Goal: Task Accomplishment & Management: Manage account settings

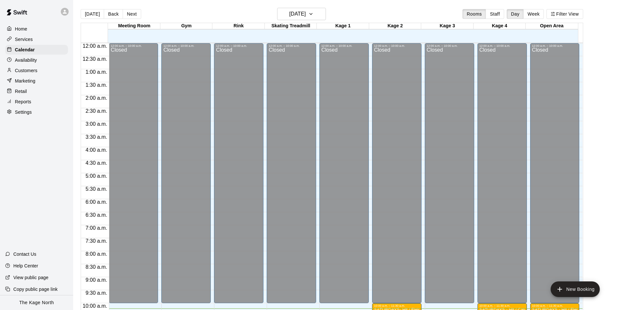
scroll to position [185, 0]
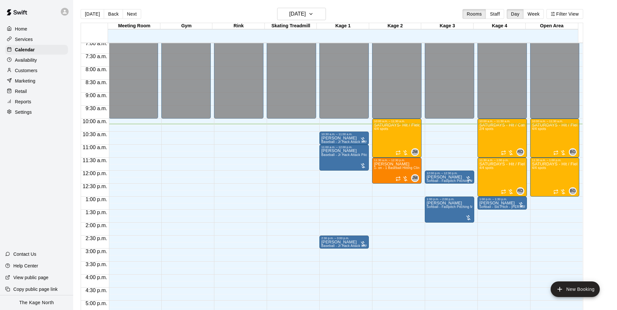
click at [323, 21] on div "[DATE] Back [DATE][DATE] Rooms Staff Day Week Filter View" at bounding box center [332, 15] width 502 height 15
click at [313, 18] on icon "button" at bounding box center [310, 14] width 5 height 8
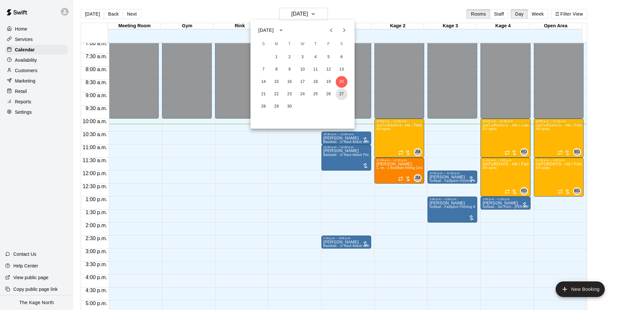
click at [339, 92] on button "27" at bounding box center [342, 94] width 12 height 12
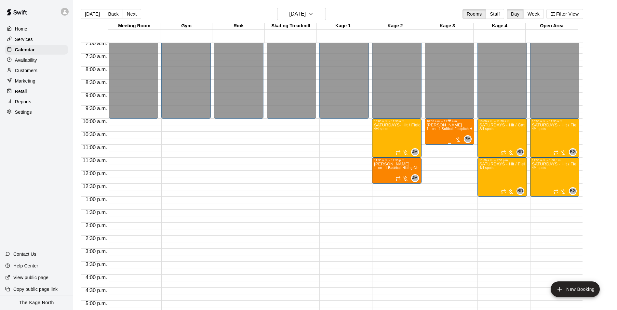
click at [452, 135] on div "[PERSON_NAME] 1 - on - 1 Softball Fastpitch Hitting and Pitching Clinic" at bounding box center [450, 278] width 46 height 310
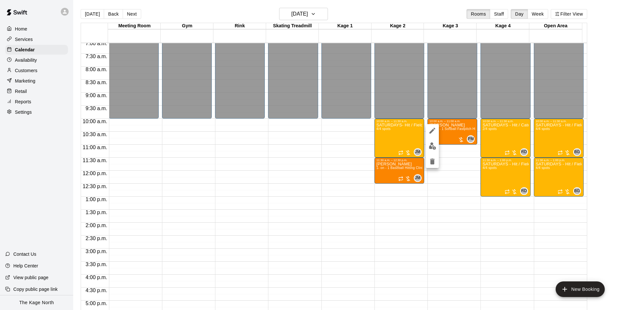
click at [431, 132] on icon "edit" at bounding box center [432, 131] width 6 height 6
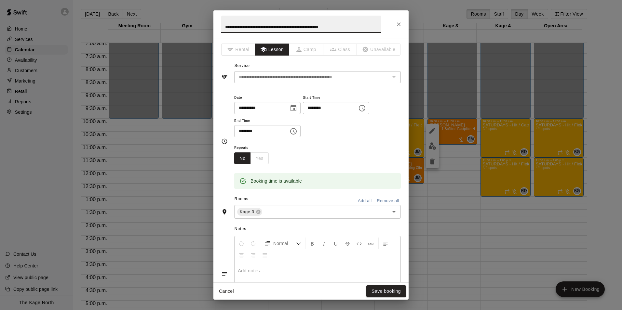
click at [223, 25] on input "**********" at bounding box center [301, 24] width 160 height 17
type input "**********"
click at [395, 293] on button "Save booking" at bounding box center [386, 291] width 40 height 12
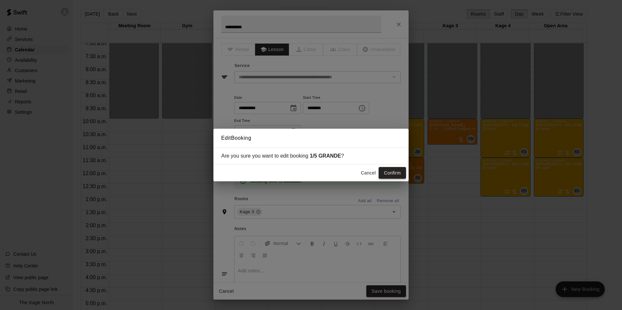
click at [392, 175] on button "Confirm" at bounding box center [391, 173] width 27 height 12
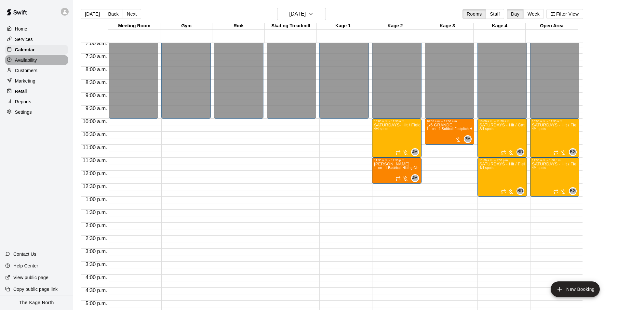
click at [34, 59] on p "Availability" at bounding box center [26, 60] width 22 height 7
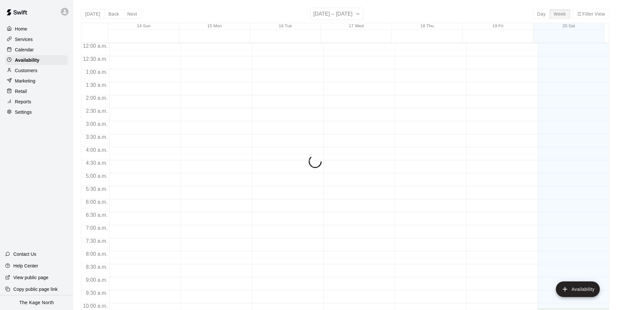
scroll to position [266, 0]
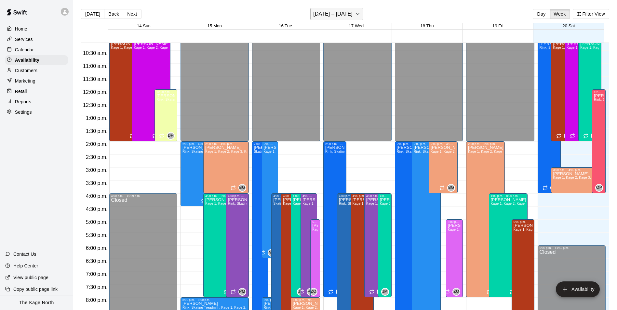
click at [352, 14] on h6 "[DATE] – [DATE]" at bounding box center [332, 13] width 39 height 9
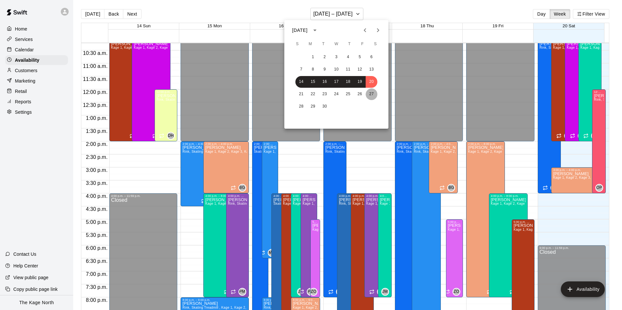
click at [373, 93] on button "27" at bounding box center [371, 94] width 12 height 12
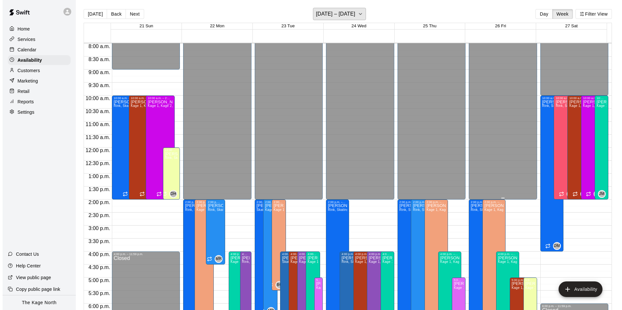
scroll to position [201, 0]
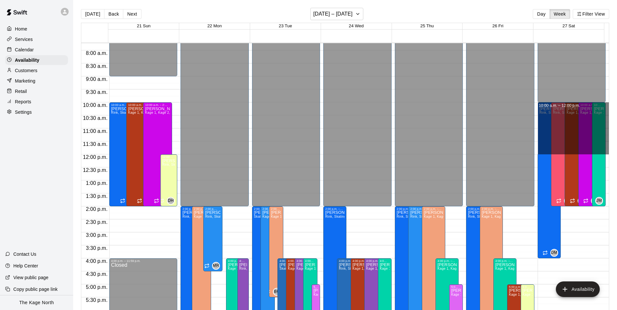
drag, startPoint x: 603, startPoint y: 105, endPoint x: 600, endPoint y: 149, distance: 43.6
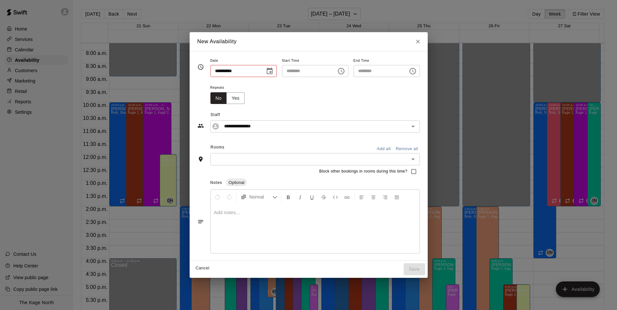
type input "**********"
type input "********"
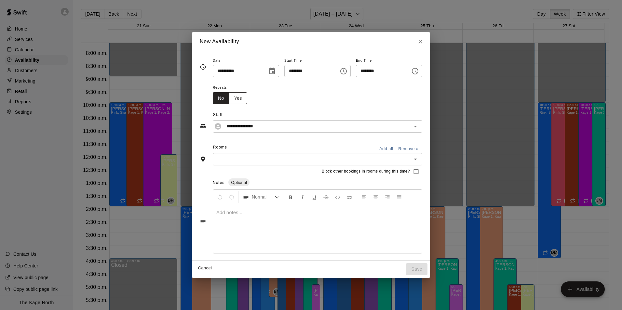
click at [233, 97] on button "Yes" at bounding box center [238, 98] width 18 height 12
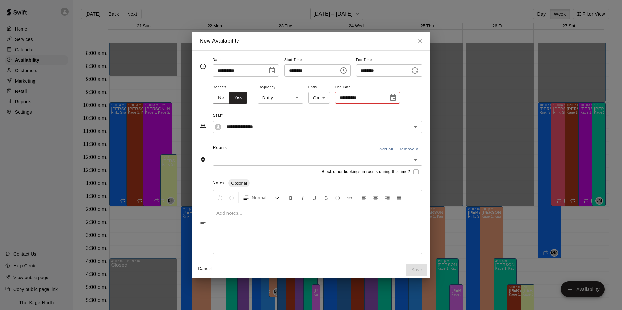
click at [287, 99] on body "Home Services Calendar Availability Customers Marketing Retail Reports Settings…" at bounding box center [311, 160] width 622 height 321
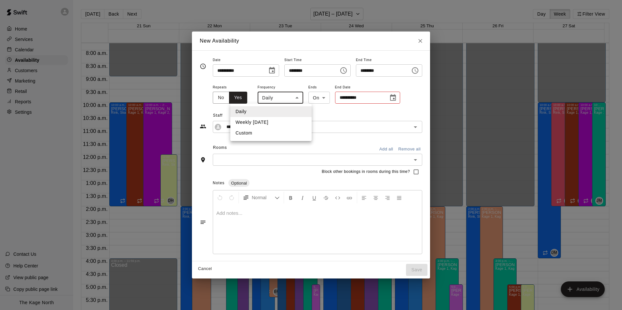
click at [287, 122] on li "Weekly [DATE]" at bounding box center [270, 122] width 81 height 11
type input "******"
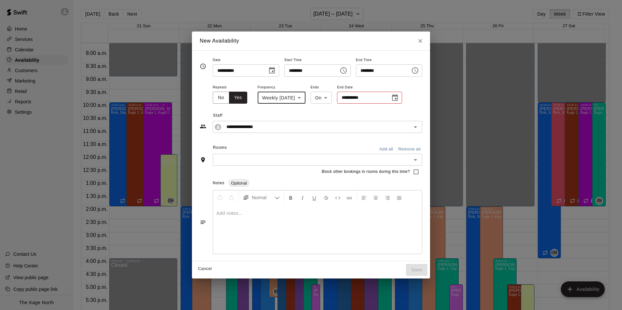
click at [397, 99] on icon "Choose date" at bounding box center [395, 97] width 6 height 7
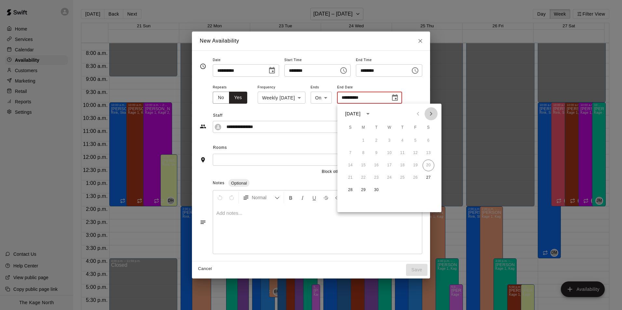
click at [433, 115] on icon "Next month" at bounding box center [431, 114] width 8 height 8
click at [429, 114] on icon "Next month" at bounding box center [431, 114] width 8 height 8
click at [428, 140] on button "1" at bounding box center [428, 141] width 12 height 12
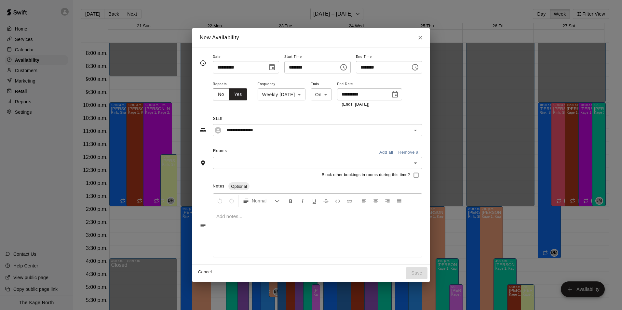
type input "**********"
click at [271, 131] on input "**********" at bounding box center [312, 130] width 177 height 8
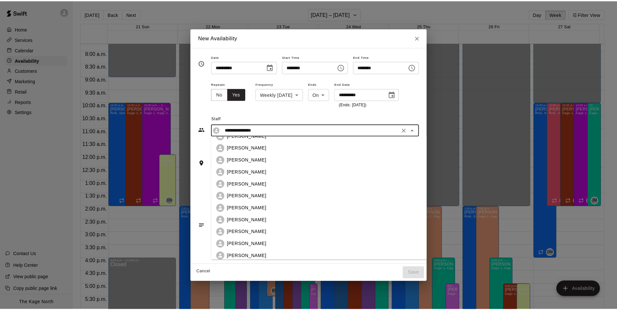
scroll to position [122, 0]
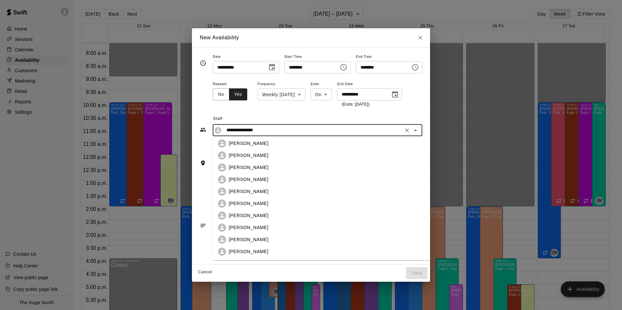
click at [256, 203] on div "[PERSON_NAME]" at bounding box center [332, 203] width 207 height 7
type input "**********"
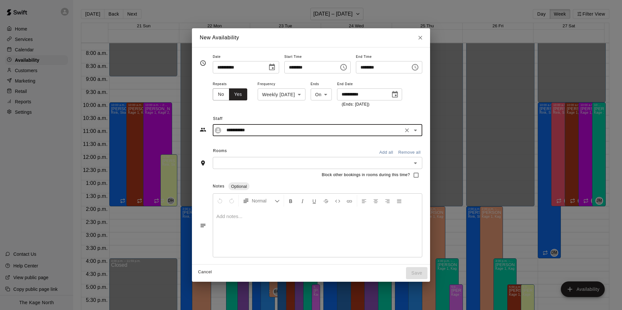
click at [394, 153] on button "Add all" at bounding box center [385, 153] width 21 height 10
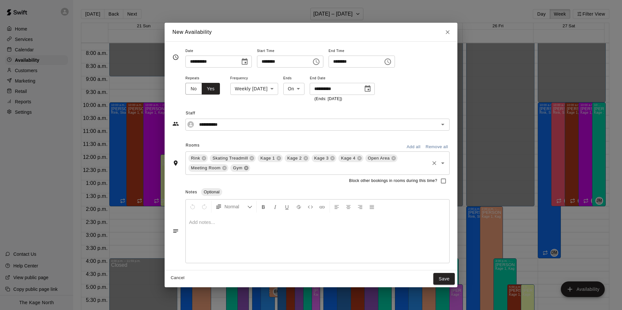
click at [244, 170] on icon at bounding box center [246, 167] width 5 height 5
click at [222, 169] on icon at bounding box center [224, 167] width 5 height 5
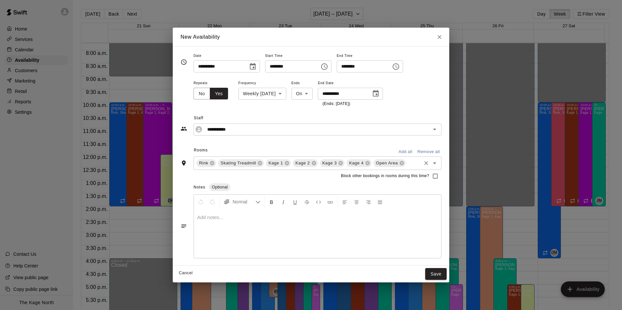
click at [210, 161] on span "Rink" at bounding box center [203, 163] width 14 height 7
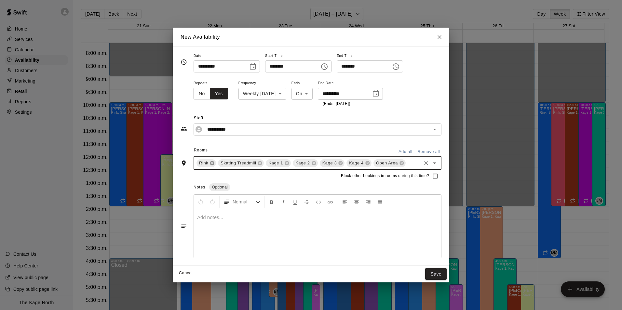
click at [211, 162] on icon at bounding box center [212, 163] width 4 height 4
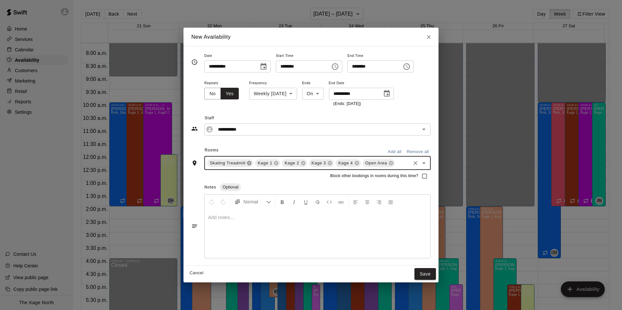
click at [249, 163] on icon at bounding box center [248, 163] width 5 height 5
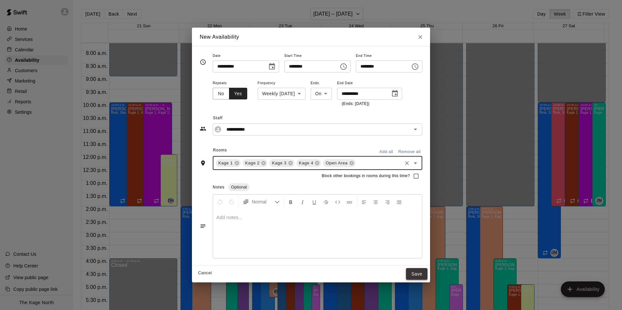
click at [427, 275] on button "Save" at bounding box center [416, 274] width 21 height 12
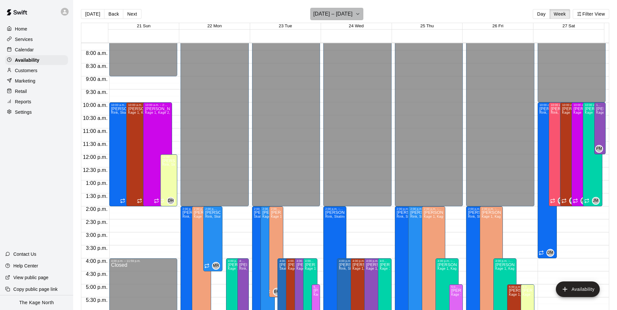
click at [349, 17] on h6 "[DATE] – [DATE]" at bounding box center [332, 13] width 39 height 9
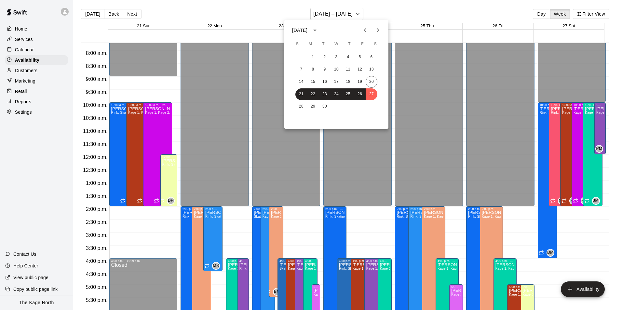
click at [377, 31] on icon "Next month" at bounding box center [378, 30] width 8 height 8
click at [372, 93] on button "25" at bounding box center [371, 94] width 12 height 12
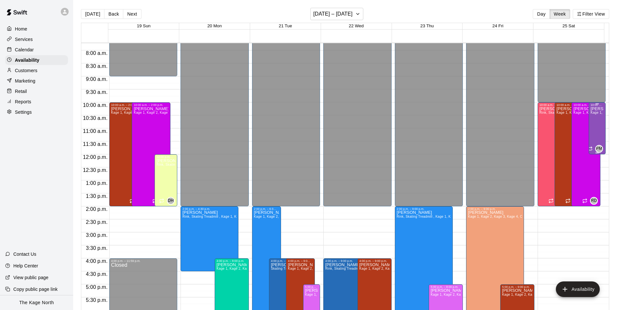
click at [590, 127] on div "[PERSON_NAME] Kage 1, Kage 2, Kage 3, Kage 4, Open Area" at bounding box center [596, 262] width 13 height 310
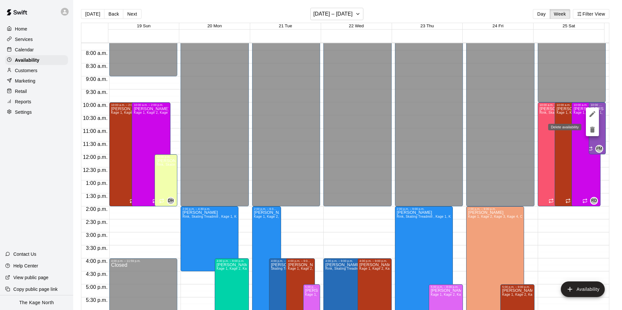
click at [591, 132] on icon "delete" at bounding box center [592, 130] width 5 height 6
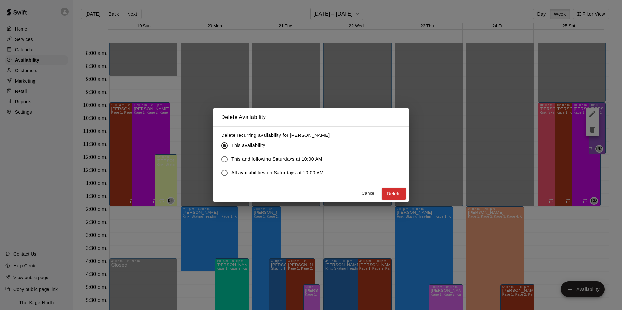
click at [397, 195] on button "Delete" at bounding box center [393, 194] width 24 height 12
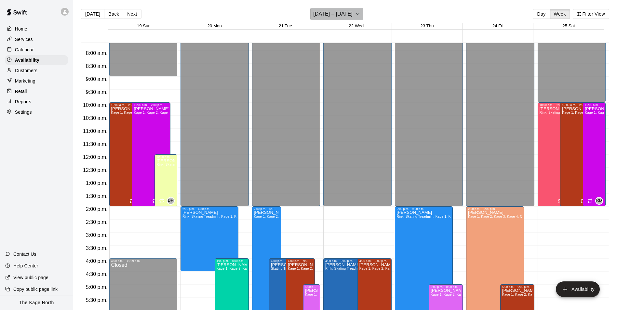
click at [347, 13] on h6 "[DATE] – [DATE]" at bounding box center [332, 13] width 39 height 9
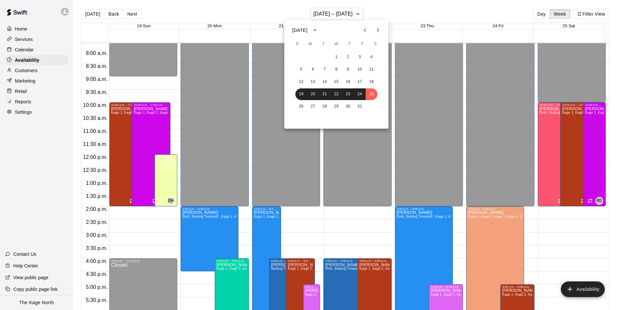
click at [362, 30] on icon "Previous month" at bounding box center [365, 30] width 8 height 8
click at [314, 95] on button "22" at bounding box center [313, 94] width 12 height 12
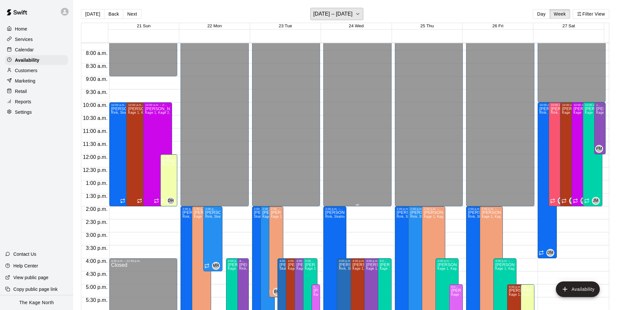
scroll to position [298, 0]
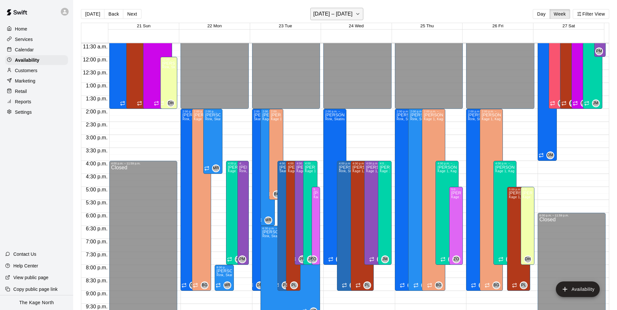
click at [352, 15] on h6 "[DATE] – [DATE]" at bounding box center [332, 13] width 39 height 9
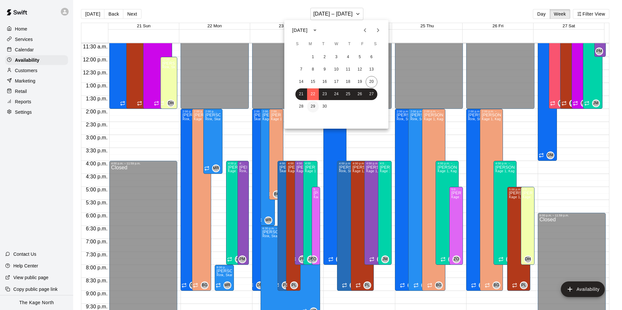
click at [312, 104] on button "29" at bounding box center [313, 107] width 12 height 12
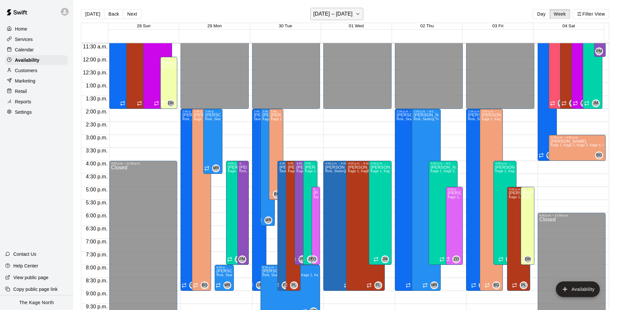
click at [352, 15] on h6 "[DATE] – [DATE]" at bounding box center [332, 13] width 39 height 9
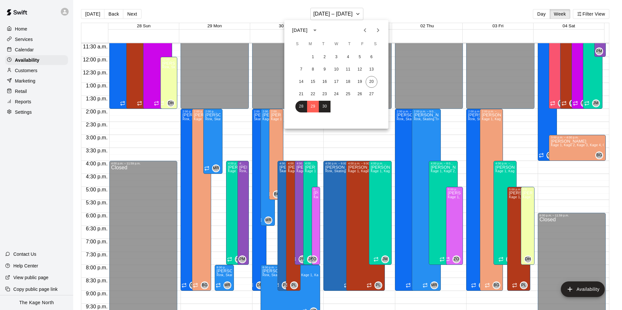
click at [376, 30] on icon "Next month" at bounding box center [378, 30] width 8 height 8
click at [313, 68] on button "6" at bounding box center [313, 70] width 12 height 12
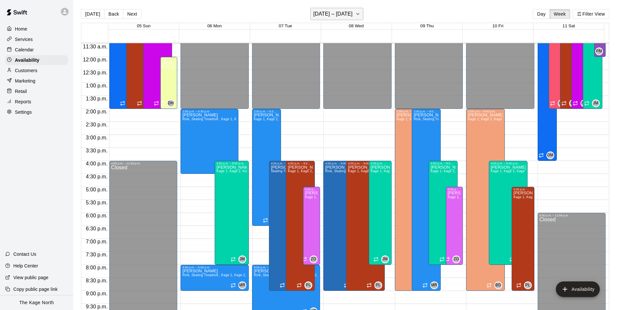
click at [349, 14] on h6 "[DATE] – [DATE]" at bounding box center [332, 13] width 39 height 9
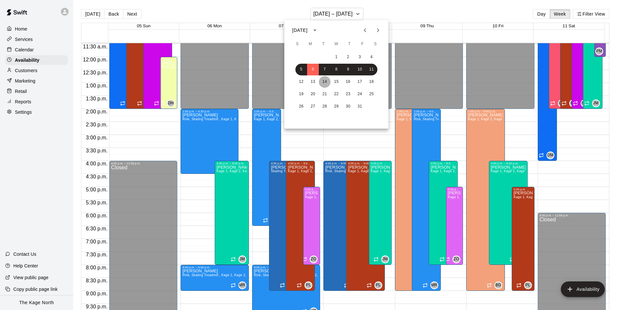
click at [322, 82] on button "14" at bounding box center [325, 82] width 12 height 12
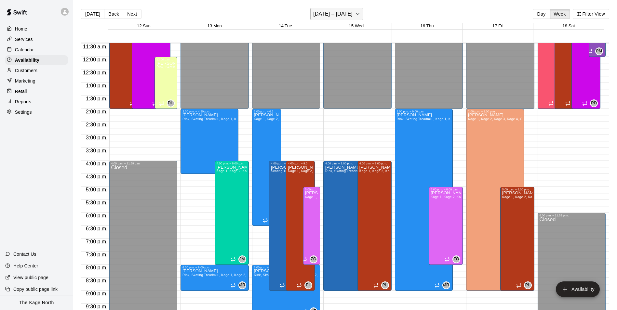
click at [349, 13] on h6 "[DATE] – [DATE]" at bounding box center [332, 13] width 39 height 9
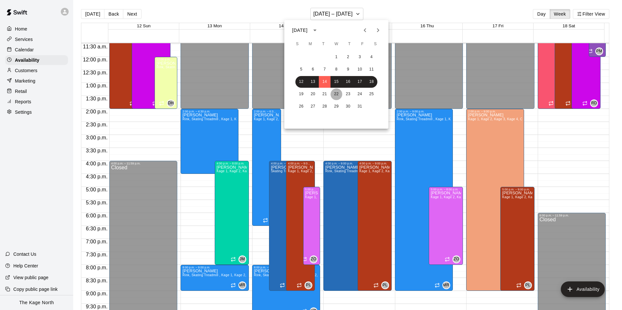
click at [336, 93] on button "22" at bounding box center [336, 94] width 12 height 12
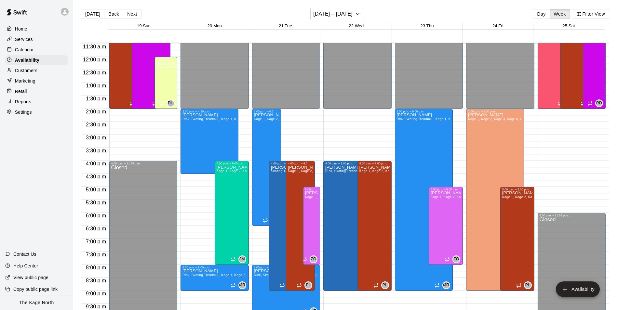
click at [28, 49] on p "Calendar" at bounding box center [24, 49] width 19 height 7
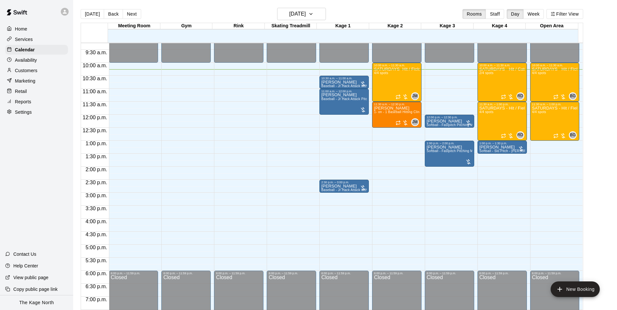
scroll to position [202, 0]
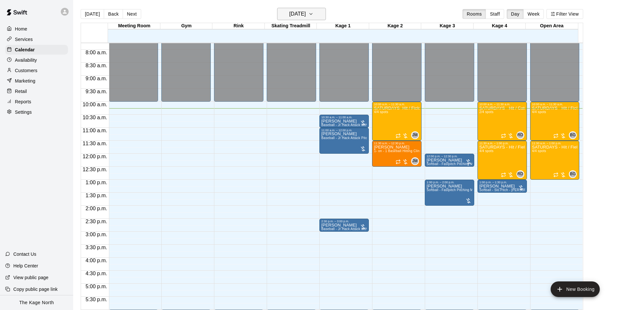
click at [302, 13] on h6 "[DATE]" at bounding box center [297, 13] width 17 height 9
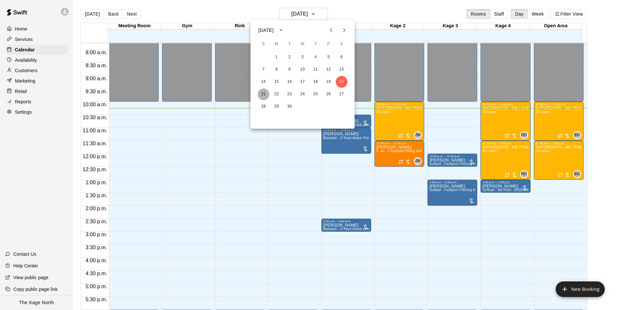
click at [266, 94] on button "21" at bounding box center [263, 94] width 12 height 12
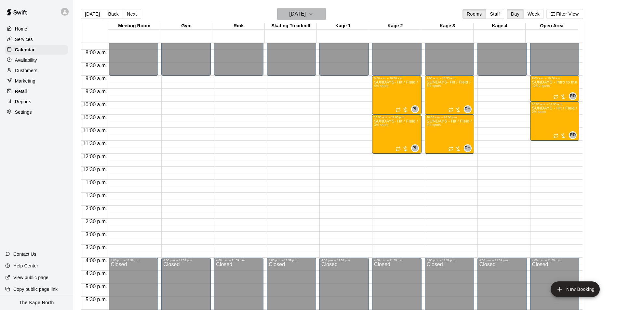
click at [306, 14] on h6 "[DATE]" at bounding box center [297, 13] width 17 height 9
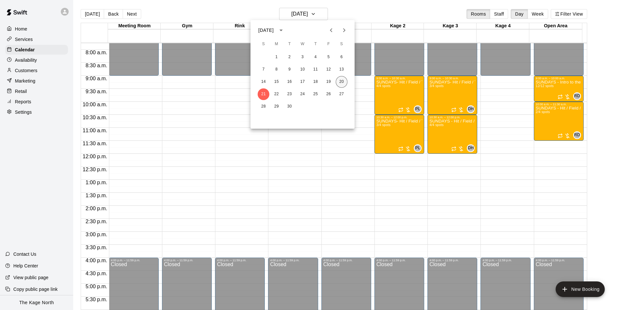
click at [341, 81] on button "20" at bounding box center [342, 82] width 12 height 12
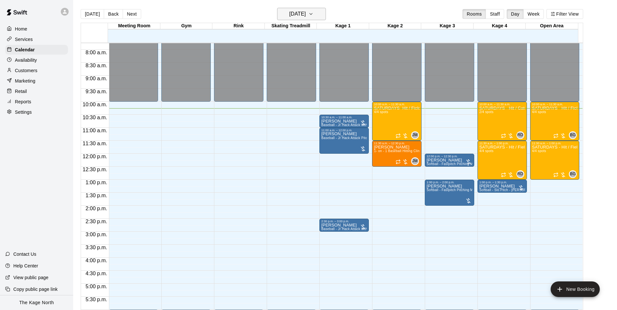
click at [306, 12] on h6 "[DATE]" at bounding box center [297, 13] width 17 height 9
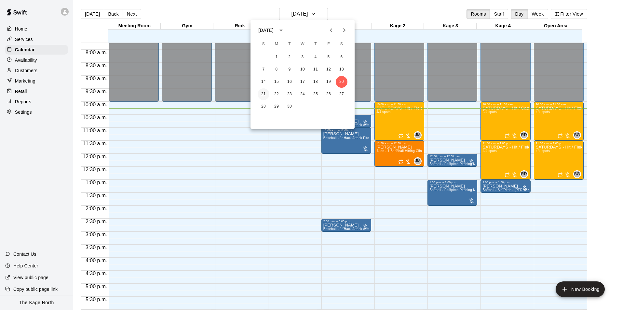
click at [264, 95] on button "21" at bounding box center [263, 94] width 12 height 12
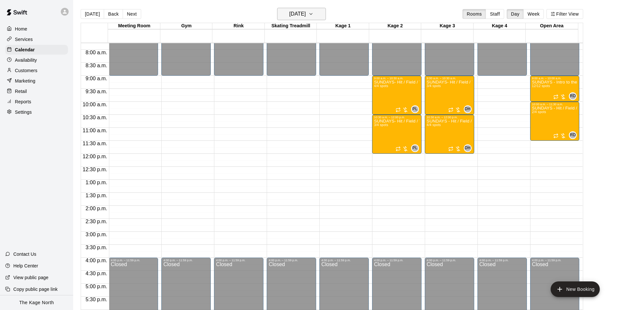
click at [303, 11] on h6 "[DATE]" at bounding box center [297, 13] width 17 height 9
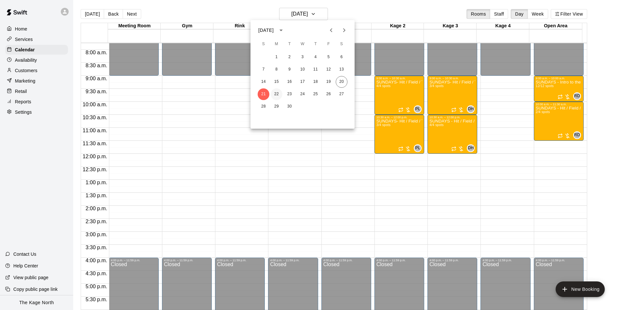
click at [277, 92] on button "22" at bounding box center [276, 94] width 12 height 12
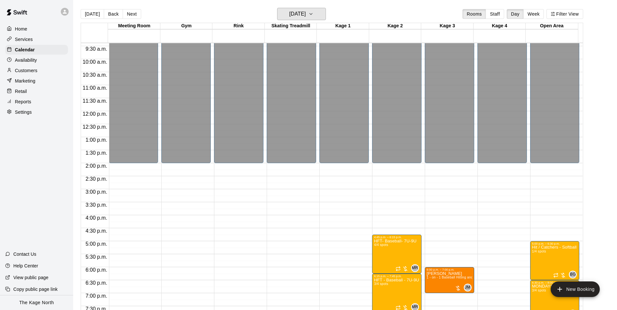
scroll to position [299, 0]
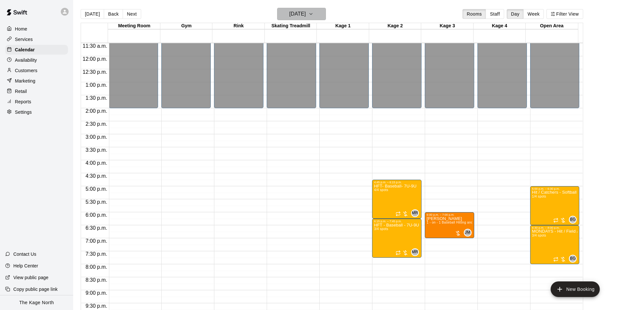
click at [310, 19] on button "[DATE]" at bounding box center [301, 14] width 49 height 12
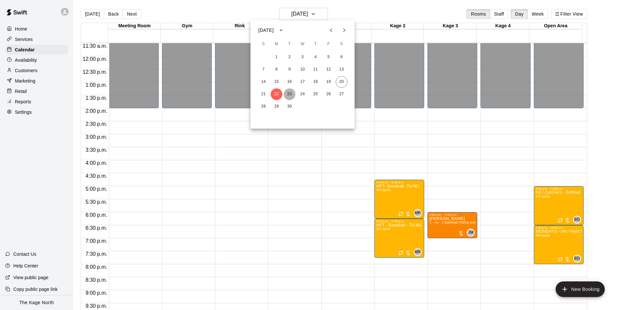
click at [290, 92] on button "23" at bounding box center [289, 94] width 12 height 12
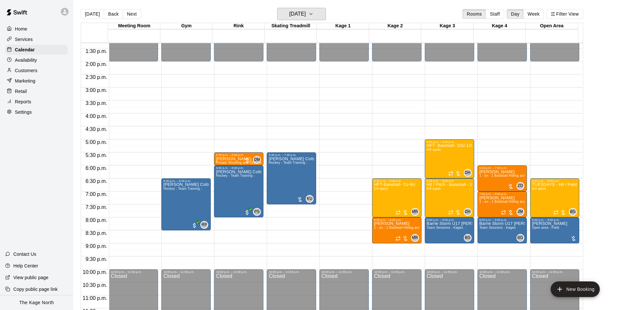
scroll to position [350, 0]
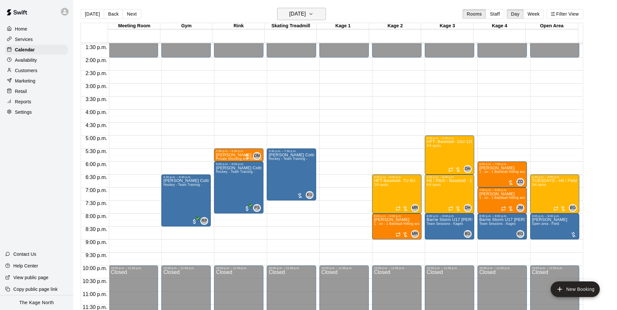
click at [313, 13] on icon "button" at bounding box center [310, 14] width 5 height 8
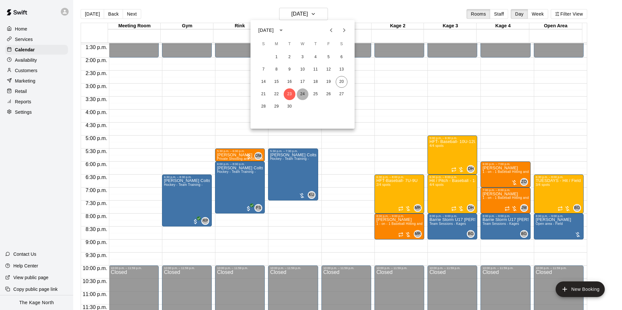
click at [303, 93] on button "24" at bounding box center [302, 94] width 12 height 12
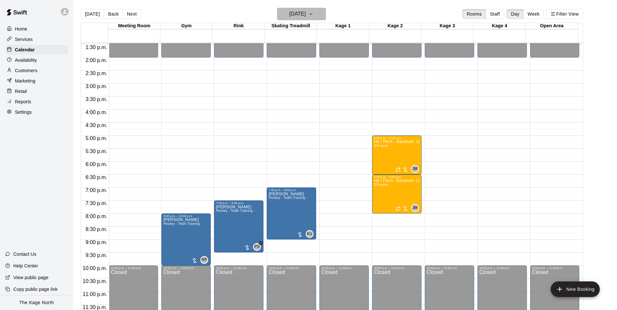
click at [306, 13] on h6 "[DATE]" at bounding box center [297, 13] width 17 height 9
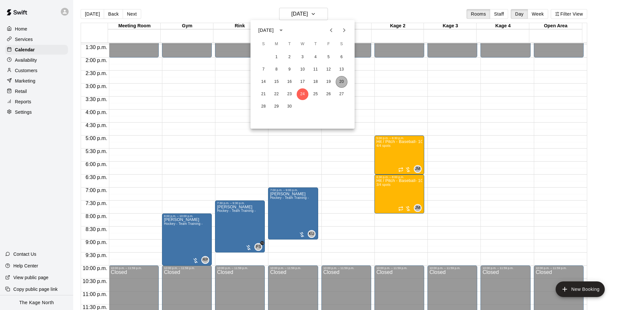
click at [341, 81] on button "20" at bounding box center [342, 82] width 12 height 12
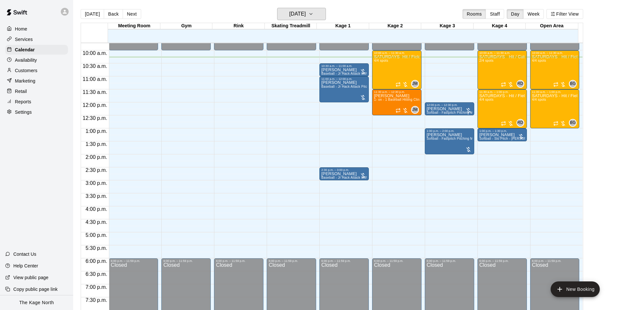
scroll to position [220, 0]
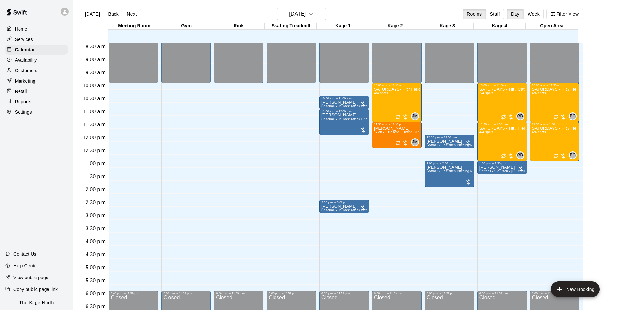
click at [350, 10] on div "[DATE] Back [DATE][DATE] Rooms Staff Day Week Filter View" at bounding box center [332, 15] width 502 height 15
click at [25, 75] on div "Customers" at bounding box center [36, 71] width 63 height 10
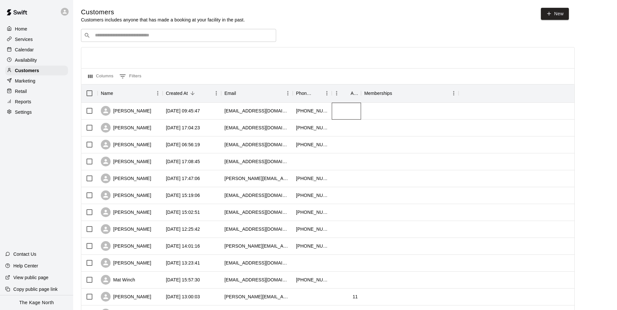
click at [357, 116] on div at bounding box center [346, 111] width 29 height 17
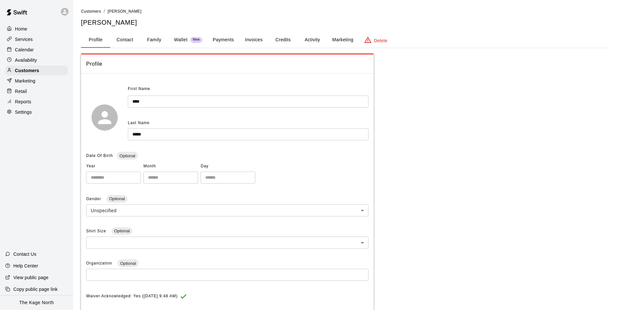
click at [316, 38] on button "Activity" at bounding box center [311, 40] width 29 height 16
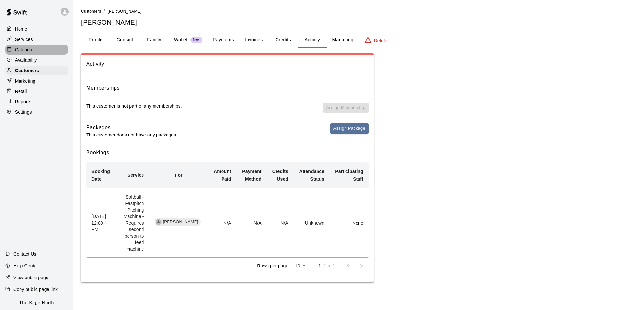
click at [28, 46] on div "Calendar" at bounding box center [36, 50] width 63 height 10
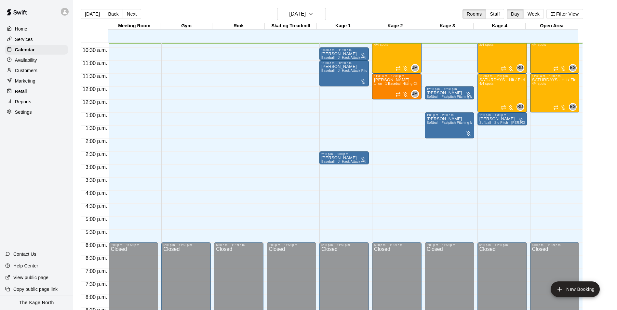
scroll to position [236, 0]
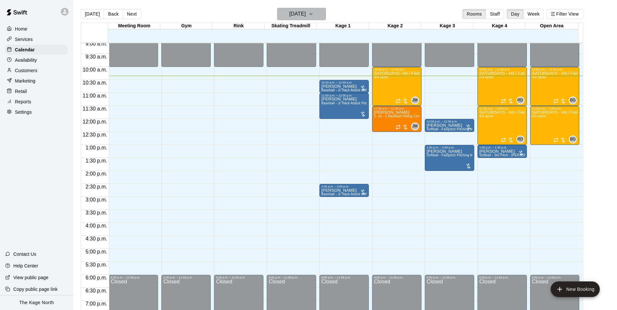
click at [306, 18] on h6 "[DATE]" at bounding box center [297, 13] width 17 height 9
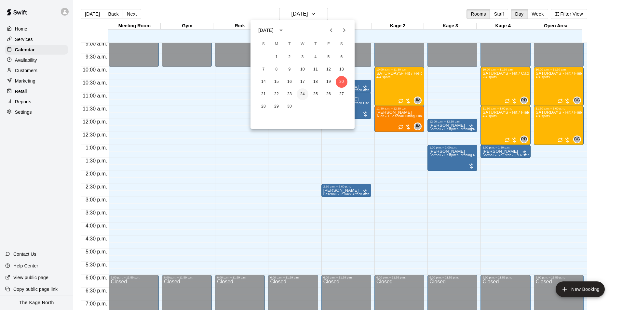
click at [304, 96] on button "24" at bounding box center [302, 94] width 12 height 12
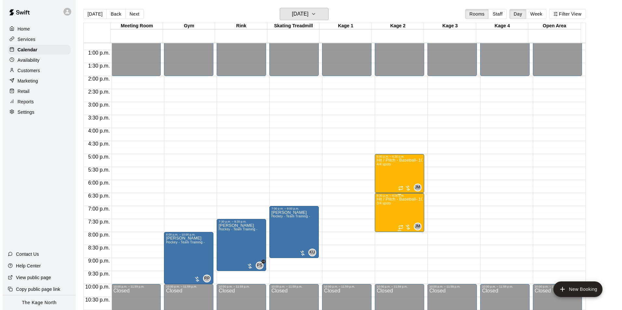
scroll to position [334, 0]
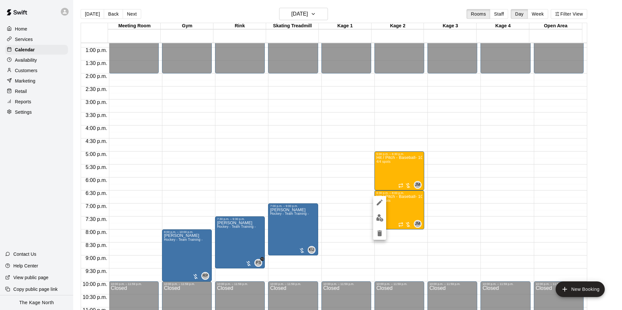
click at [378, 217] on img "edit" at bounding box center [379, 217] width 7 height 7
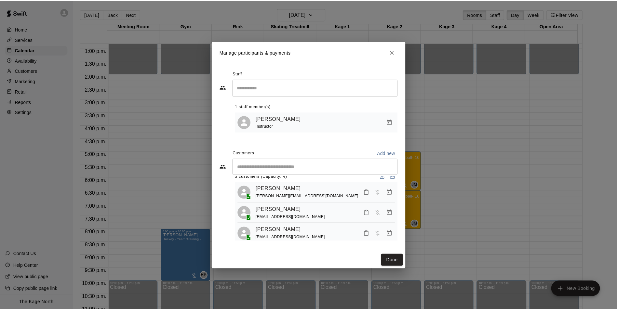
scroll to position [18, 0]
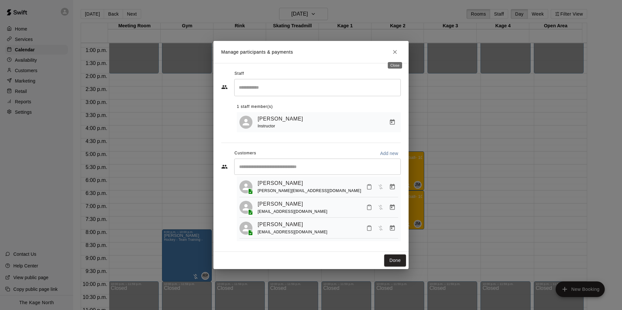
click at [391, 49] on button "Close" at bounding box center [395, 52] width 12 height 12
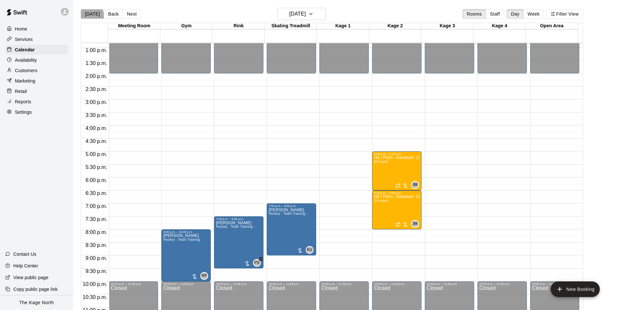
click at [91, 16] on button "[DATE]" at bounding box center [92, 14] width 23 height 10
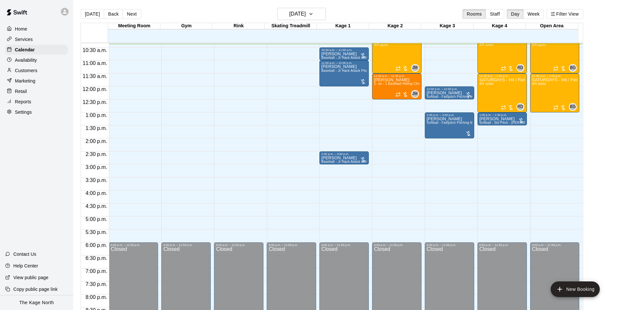
scroll to position [236, 0]
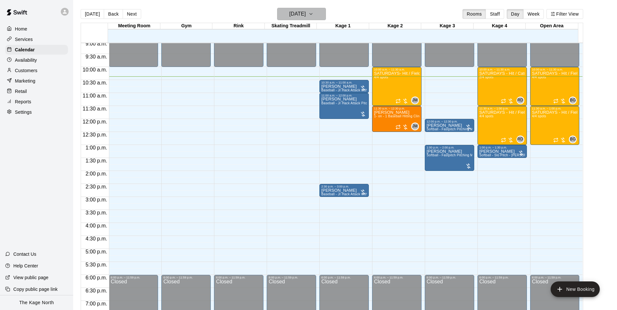
click at [306, 15] on h6 "[DATE]" at bounding box center [297, 13] width 17 height 9
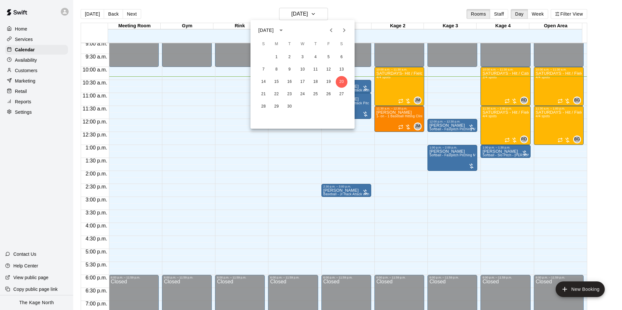
click at [343, 31] on icon "Next month" at bounding box center [344, 30] width 8 height 8
click at [345, 31] on icon "Next month" at bounding box center [344, 30] width 2 height 4
click at [339, 57] on button "1" at bounding box center [342, 57] width 12 height 12
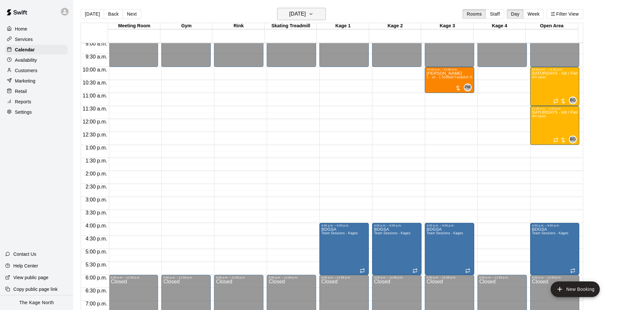
click at [306, 16] on h6 "[DATE]" at bounding box center [297, 13] width 17 height 9
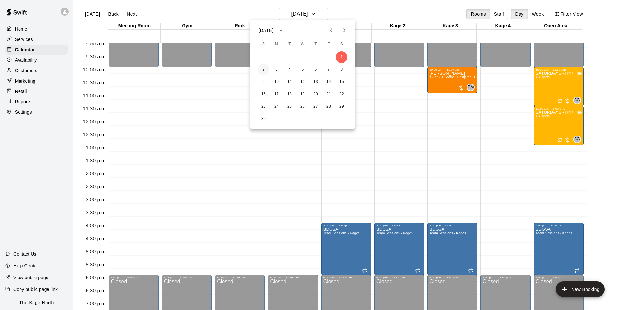
click at [264, 70] on button "2" at bounding box center [263, 70] width 12 height 12
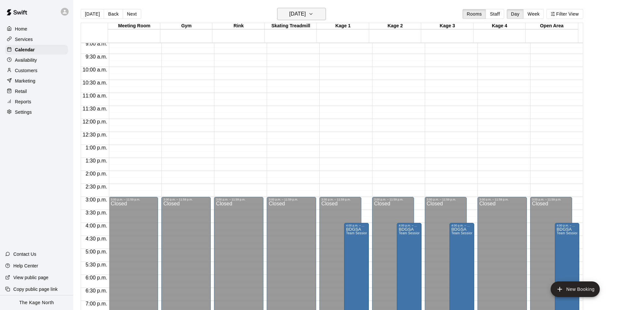
click at [318, 15] on button "[DATE]" at bounding box center [301, 14] width 49 height 12
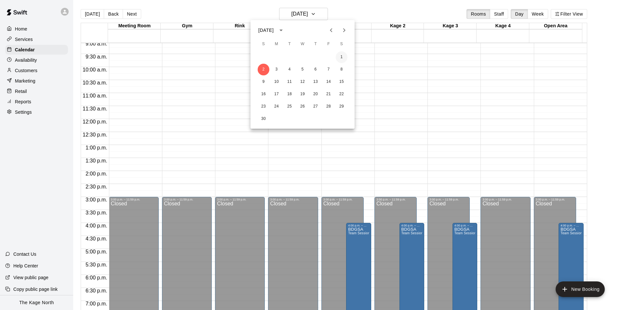
click at [340, 53] on button "1" at bounding box center [342, 57] width 12 height 12
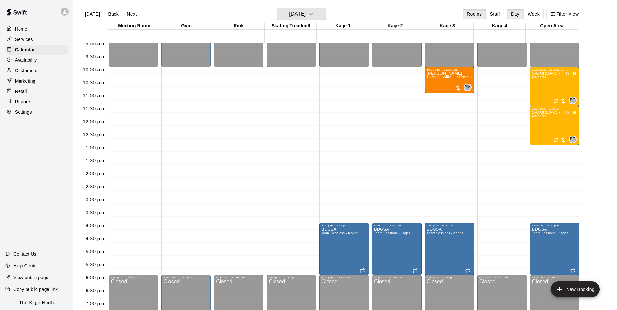
scroll to position [204, 0]
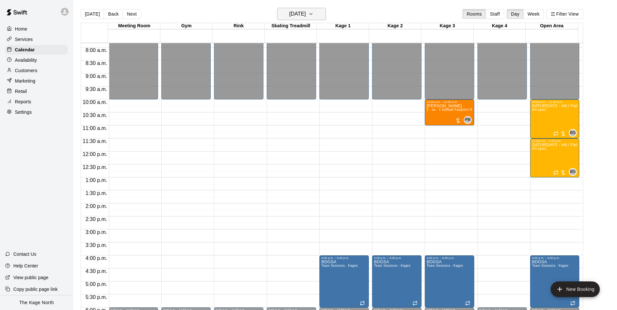
click at [313, 16] on icon "button" at bounding box center [310, 14] width 5 height 8
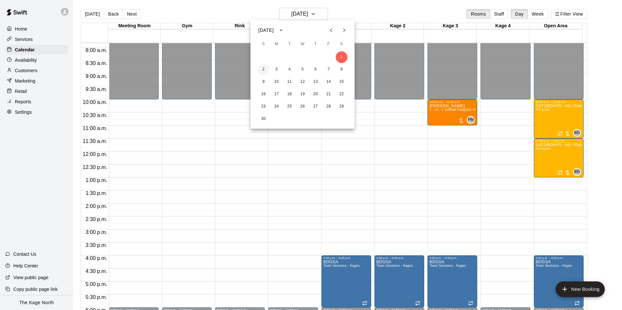
click at [263, 71] on button "2" at bounding box center [263, 70] width 12 height 12
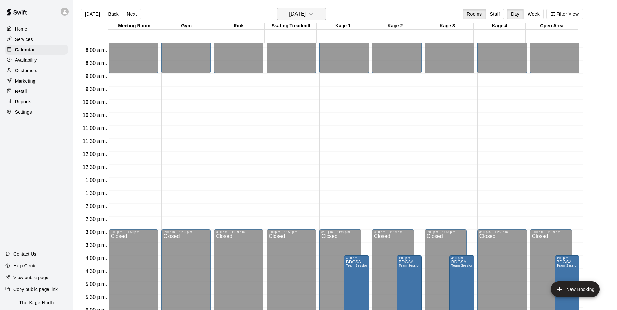
click at [306, 13] on h6 "[DATE]" at bounding box center [297, 13] width 17 height 9
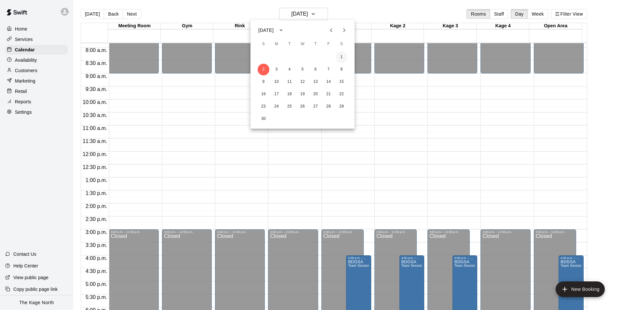
click at [343, 58] on button "1" at bounding box center [342, 57] width 12 height 12
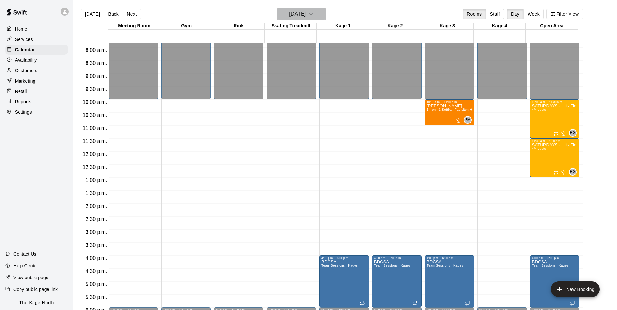
click at [306, 14] on h6 "[DATE]" at bounding box center [297, 13] width 17 height 9
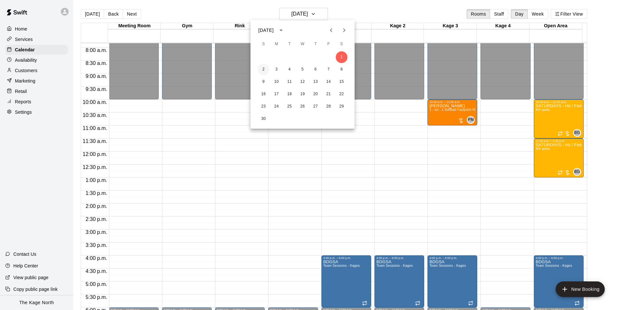
click at [263, 71] on button "2" at bounding box center [263, 70] width 12 height 12
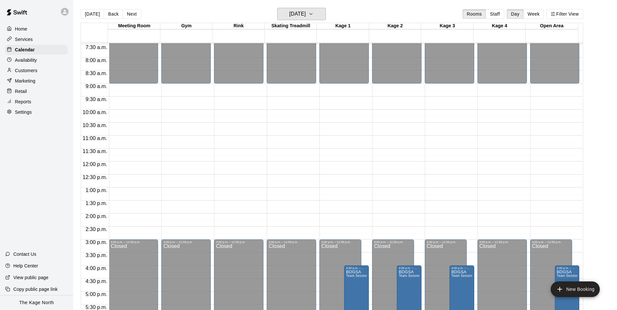
scroll to position [171, 0]
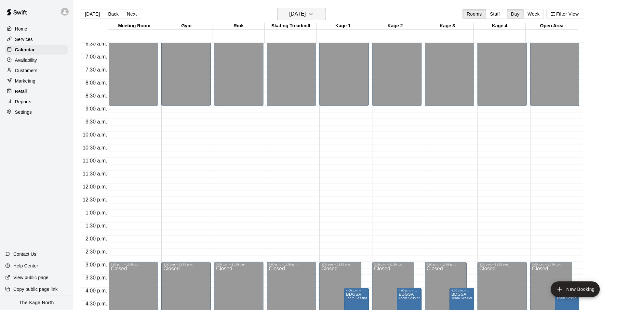
click at [306, 16] on h6 "[DATE]" at bounding box center [297, 13] width 17 height 9
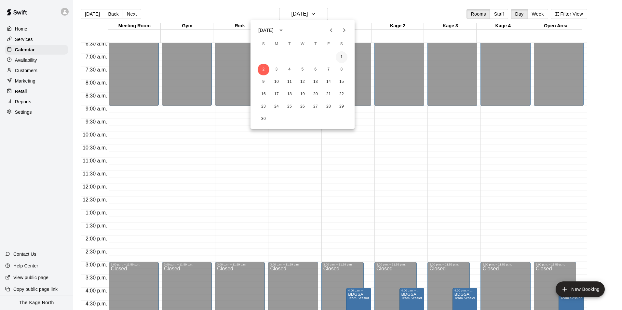
click at [341, 58] on button "1" at bounding box center [342, 57] width 12 height 12
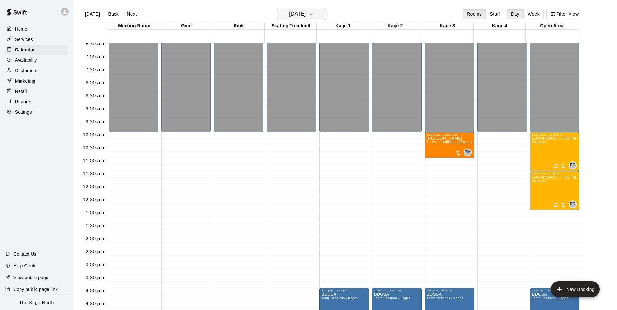
click at [306, 14] on h6 "[DATE]" at bounding box center [297, 13] width 17 height 9
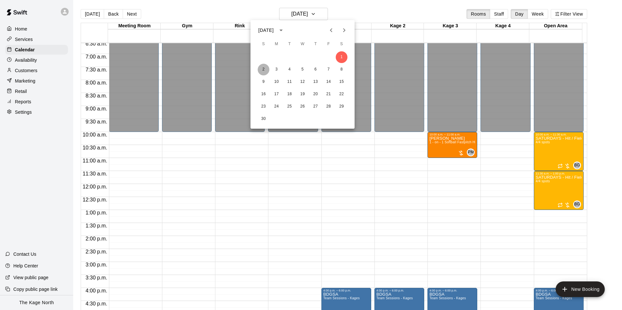
click at [264, 70] on button "2" at bounding box center [263, 70] width 12 height 12
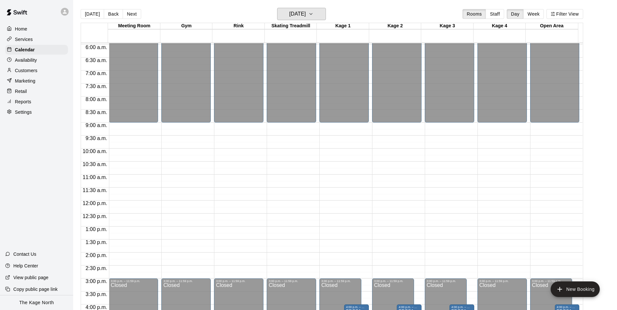
scroll to position [139, 0]
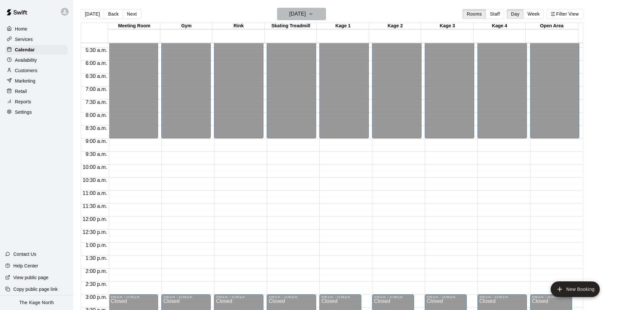
click at [306, 13] on h6 "[DATE]" at bounding box center [297, 13] width 17 height 9
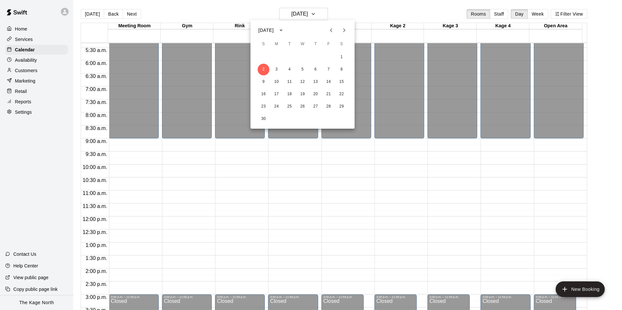
click at [168, 12] on div at bounding box center [311, 155] width 622 height 310
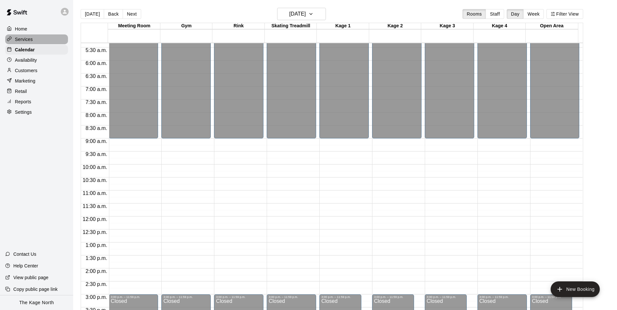
click at [29, 41] on p "Services" at bounding box center [24, 39] width 18 height 7
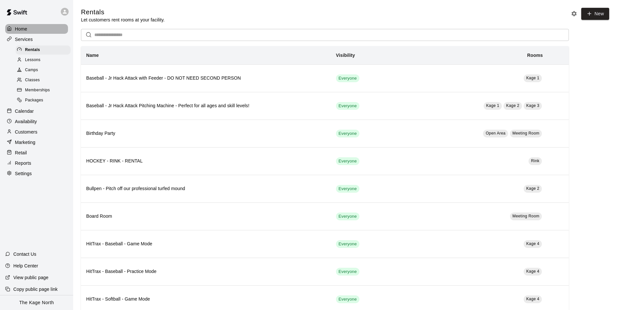
click at [18, 29] on p "Home" at bounding box center [21, 29] width 12 height 7
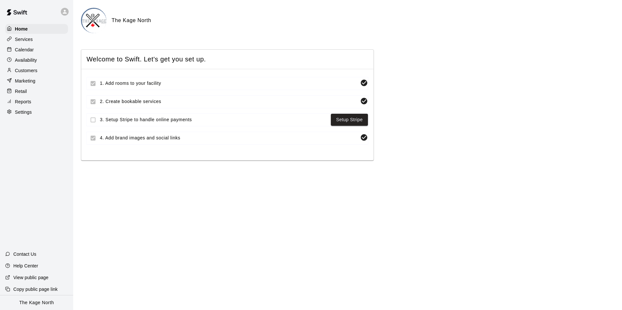
click at [28, 50] on p "Calendar" at bounding box center [24, 49] width 19 height 7
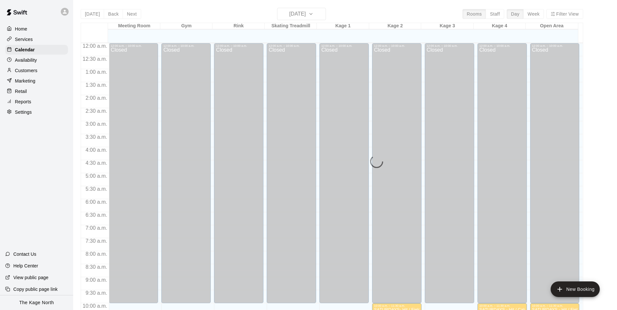
scroll to position [270, 0]
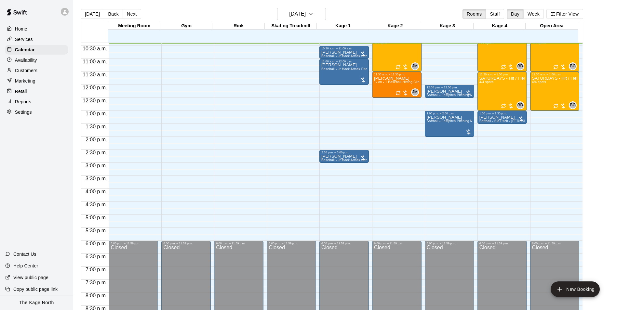
click at [28, 38] on p "Services" at bounding box center [24, 39] width 18 height 7
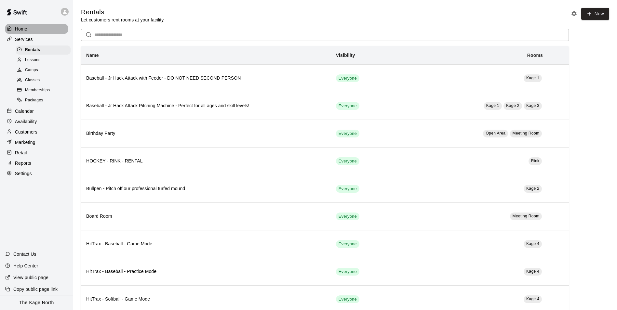
click at [24, 31] on p "Home" at bounding box center [21, 29] width 12 height 7
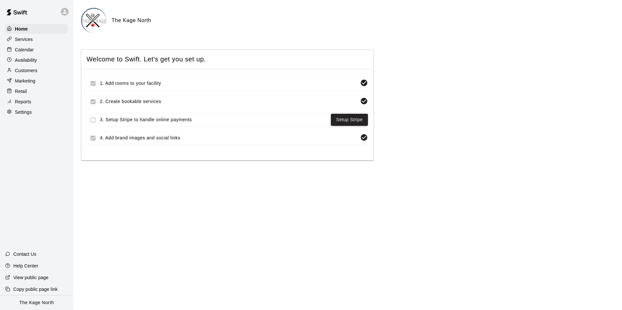
click at [30, 42] on p "Services" at bounding box center [24, 39] width 18 height 7
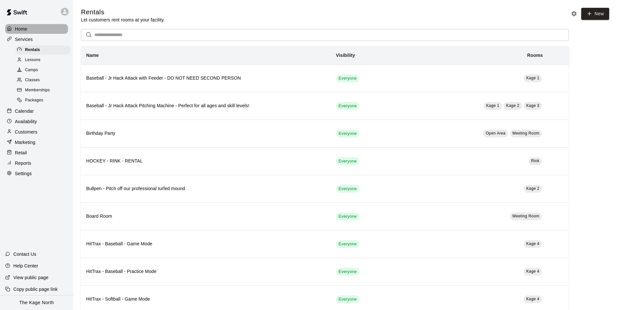
click at [22, 31] on p "Home" at bounding box center [21, 29] width 12 height 7
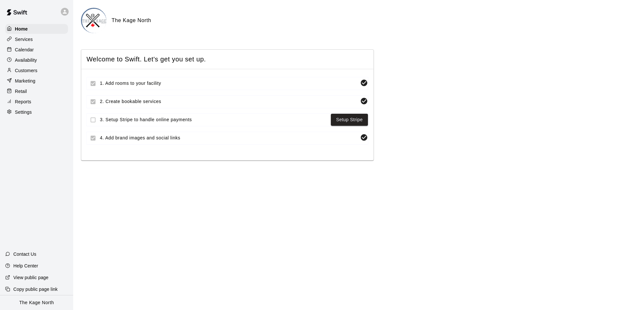
click at [30, 51] on p "Calendar" at bounding box center [24, 49] width 19 height 7
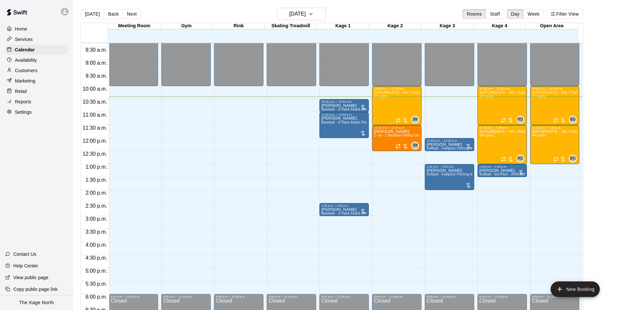
scroll to position [205, 0]
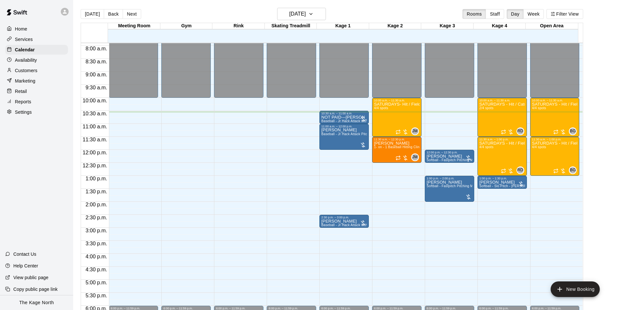
click at [31, 70] on p "Customers" at bounding box center [26, 70] width 22 height 7
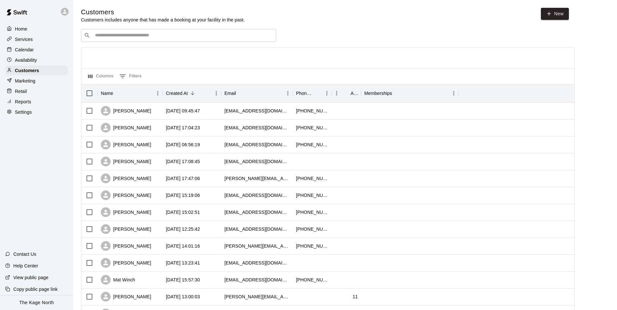
click at [24, 47] on p "Calendar" at bounding box center [24, 49] width 19 height 7
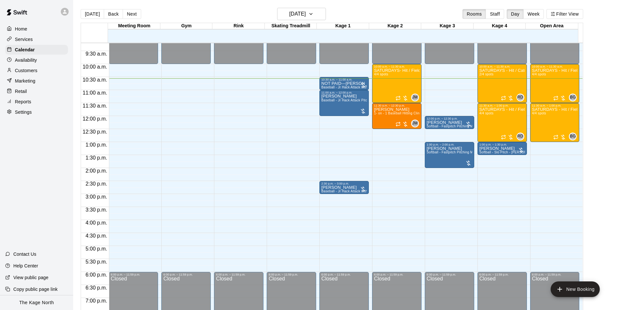
scroll to position [209, 0]
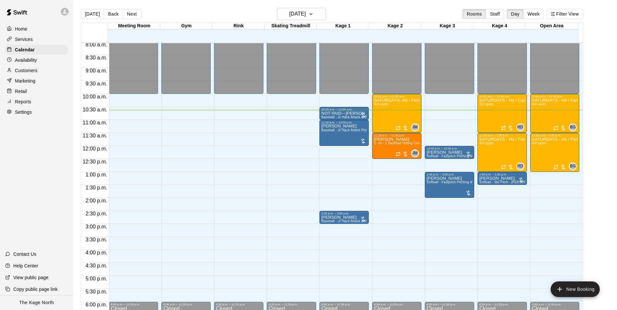
click at [36, 68] on div "Customers" at bounding box center [36, 71] width 63 height 10
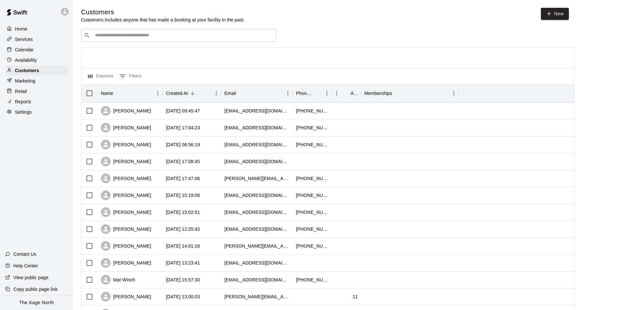
click at [38, 51] on div "Calendar" at bounding box center [36, 50] width 63 height 10
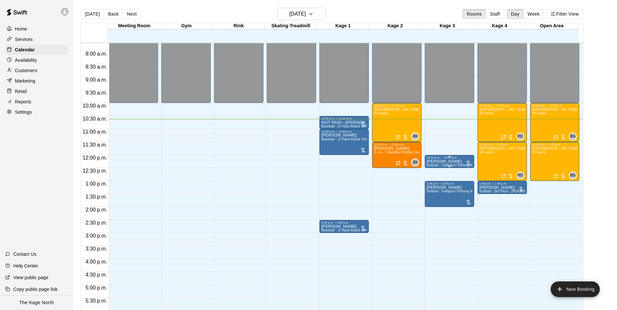
scroll to position [211, 0]
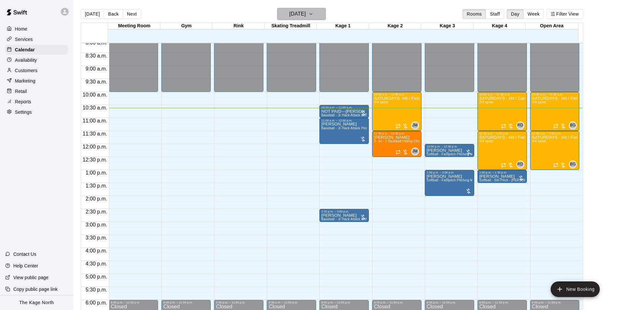
click at [298, 16] on h6 "[DATE]" at bounding box center [297, 13] width 17 height 9
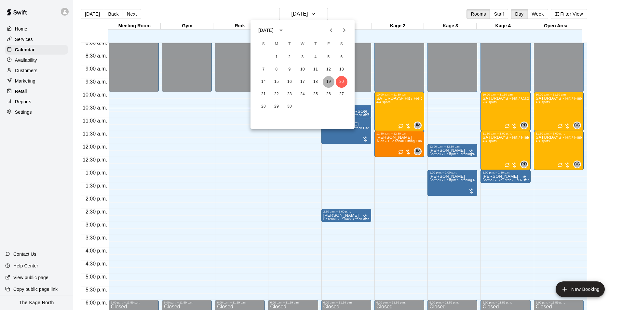
click at [330, 78] on button "19" at bounding box center [329, 82] width 12 height 12
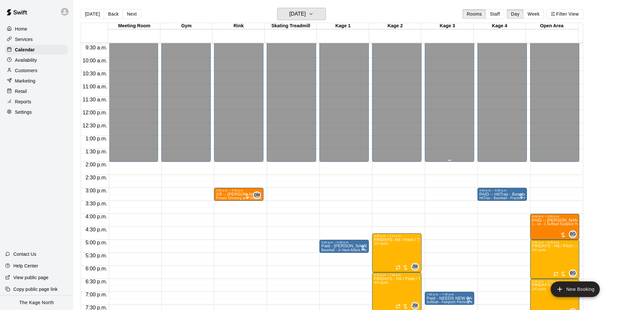
scroll to position [309, 0]
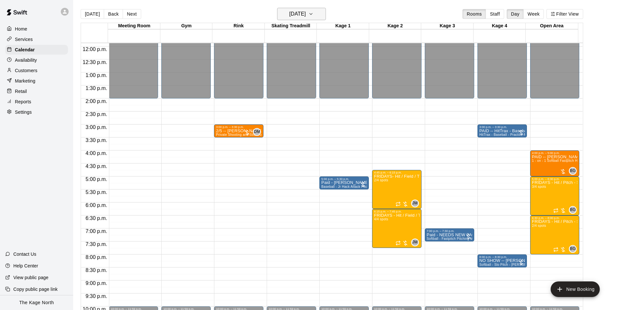
click at [316, 15] on button "[DATE]" at bounding box center [301, 14] width 49 height 12
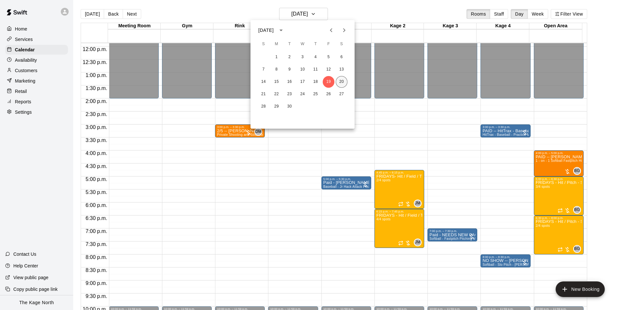
click at [342, 83] on button "20" at bounding box center [342, 82] width 12 height 12
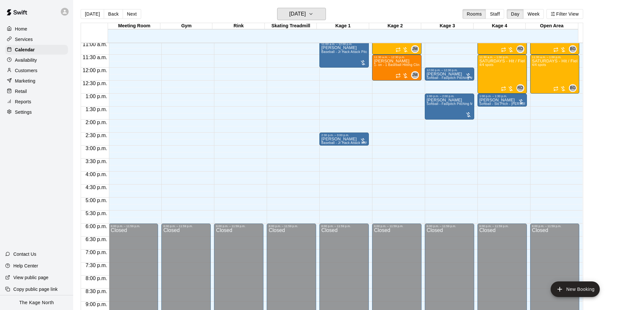
scroll to position [244, 0]
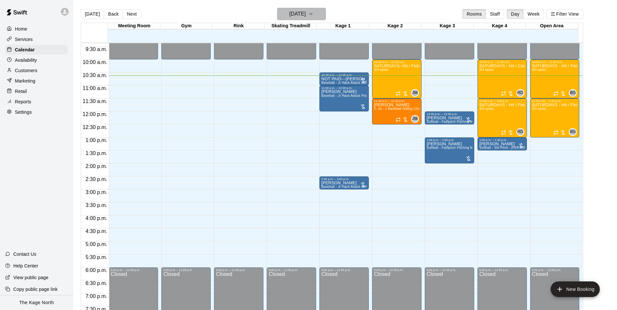
click at [306, 15] on h6 "[DATE]" at bounding box center [297, 13] width 17 height 9
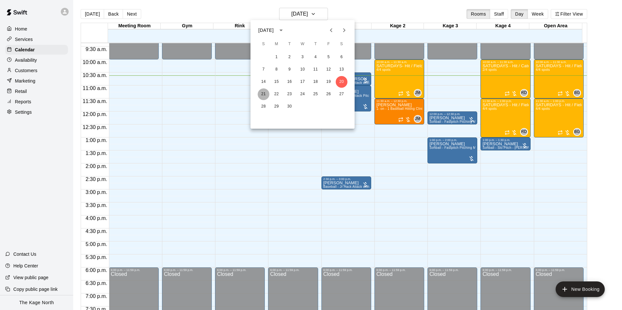
click at [261, 97] on button "21" at bounding box center [263, 94] width 12 height 12
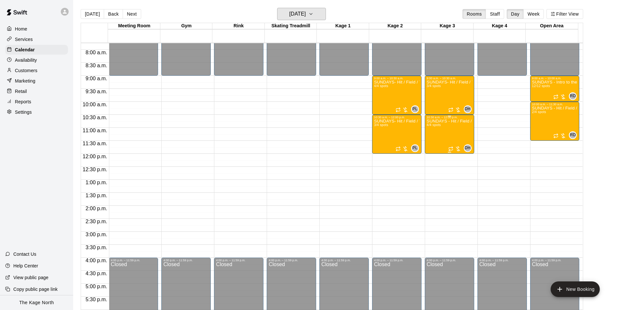
scroll to position [146, 0]
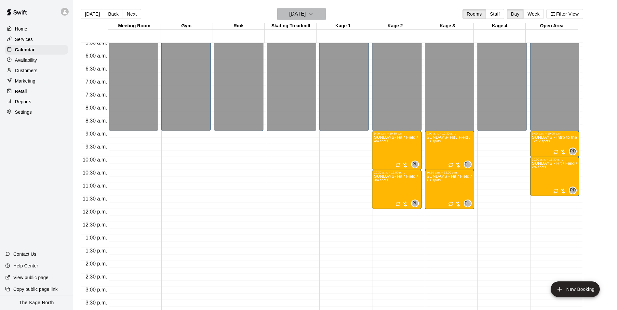
click at [306, 14] on h6 "[DATE]" at bounding box center [297, 13] width 17 height 9
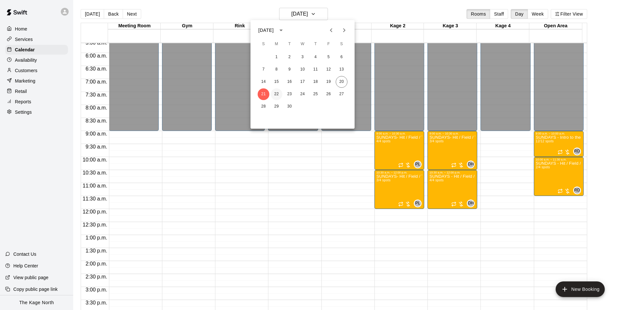
click at [276, 94] on button "22" at bounding box center [276, 94] width 12 height 12
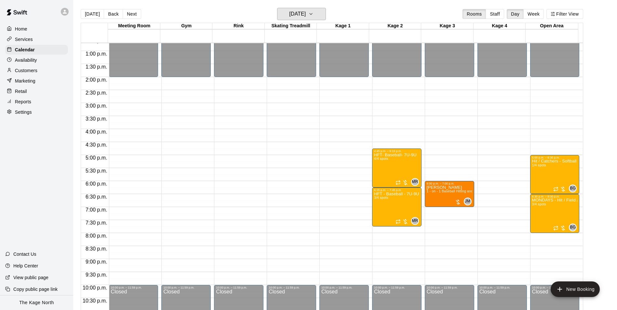
scroll to position [341, 0]
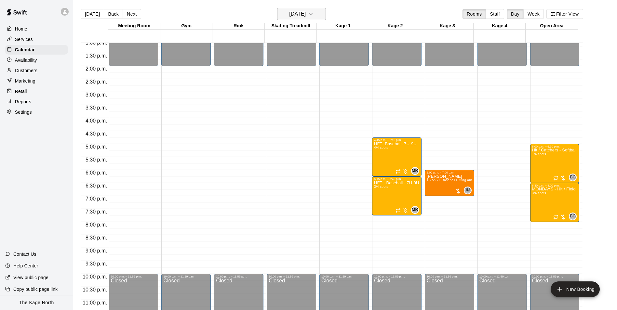
click at [304, 13] on h6 "[DATE]" at bounding box center [297, 13] width 17 height 9
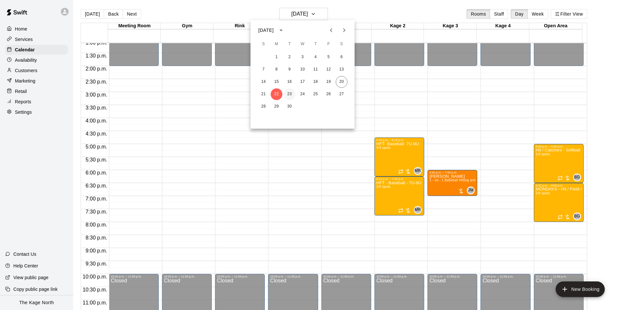
click at [293, 94] on button "23" at bounding box center [289, 94] width 12 height 12
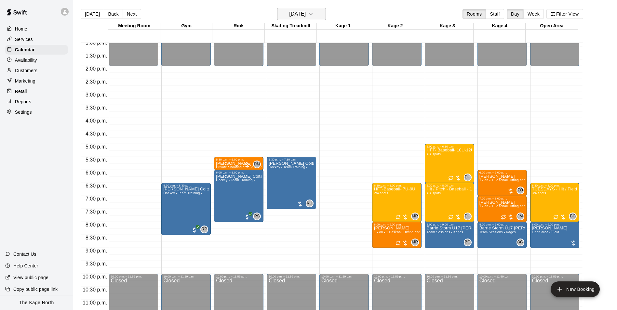
click at [302, 17] on h6 "[DATE]" at bounding box center [297, 13] width 17 height 9
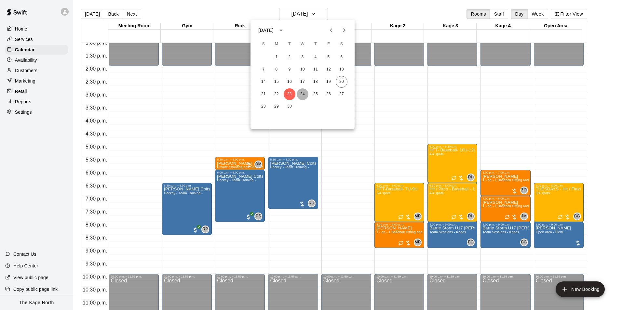
click at [302, 93] on button "24" at bounding box center [302, 94] width 12 height 12
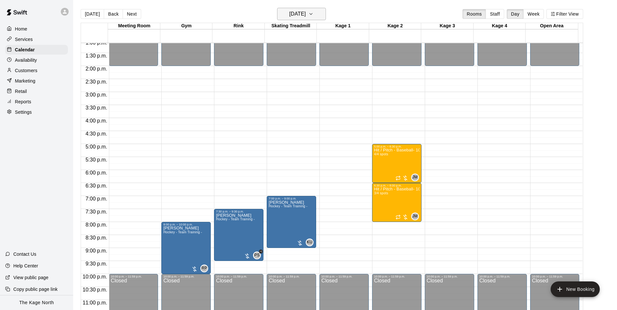
click at [306, 12] on h6 "[DATE]" at bounding box center [297, 13] width 17 height 9
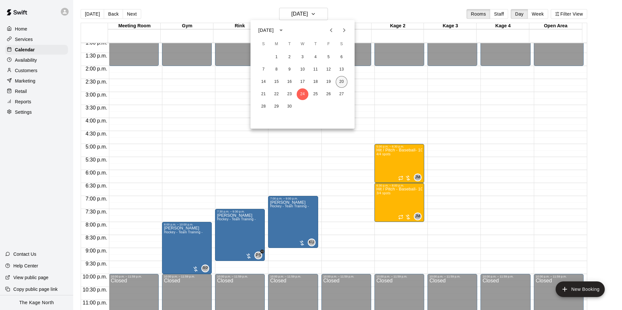
click at [341, 81] on button "20" at bounding box center [342, 82] width 12 height 12
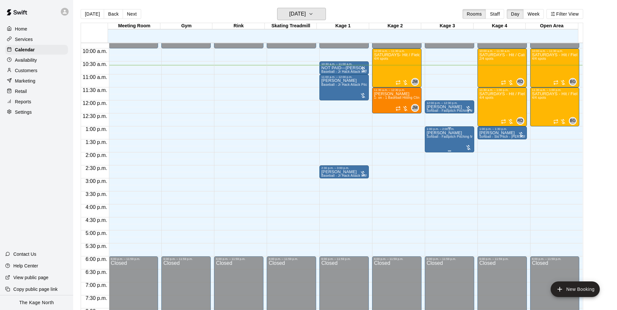
scroll to position [244, 0]
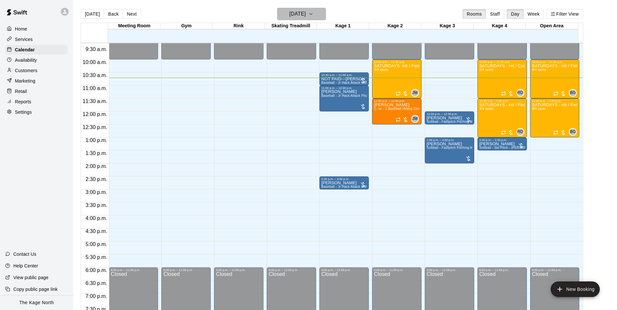
click at [306, 15] on h6 "[DATE]" at bounding box center [297, 13] width 17 height 9
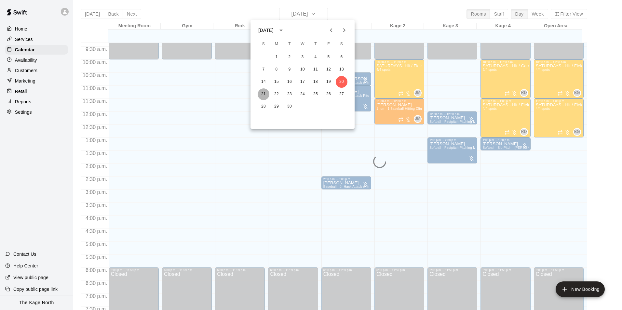
click at [262, 93] on button "21" at bounding box center [263, 94] width 12 height 12
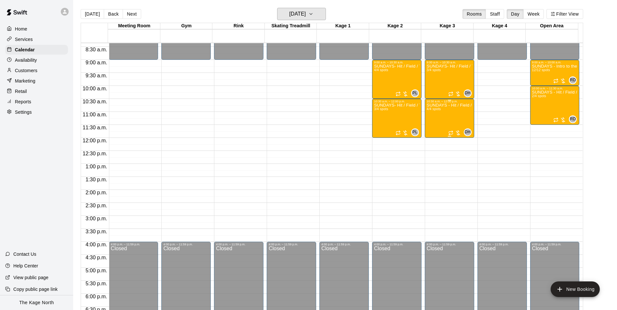
scroll to position [179, 0]
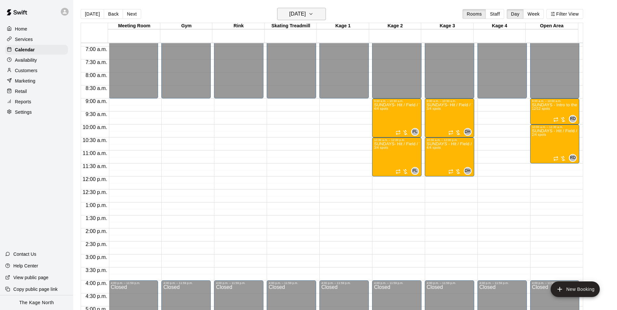
click at [306, 13] on h6 "[DATE]" at bounding box center [297, 13] width 17 height 9
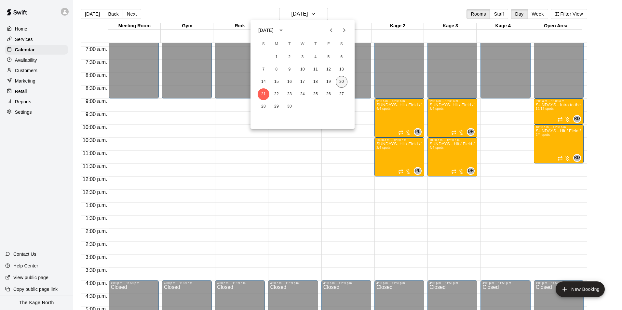
click at [340, 83] on button "20" at bounding box center [342, 82] width 12 height 12
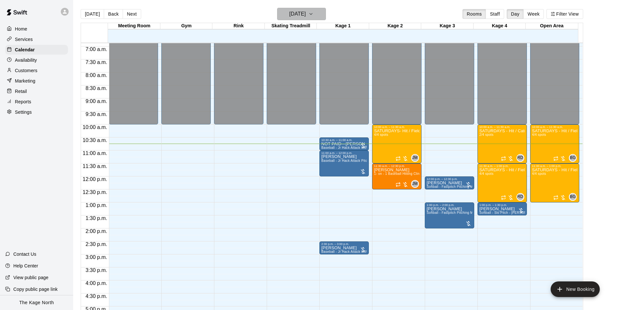
click at [306, 12] on h6 "[DATE]" at bounding box center [297, 13] width 17 height 9
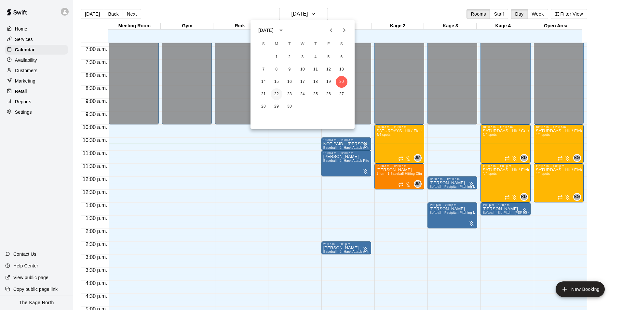
click at [277, 97] on button "22" at bounding box center [276, 94] width 12 height 12
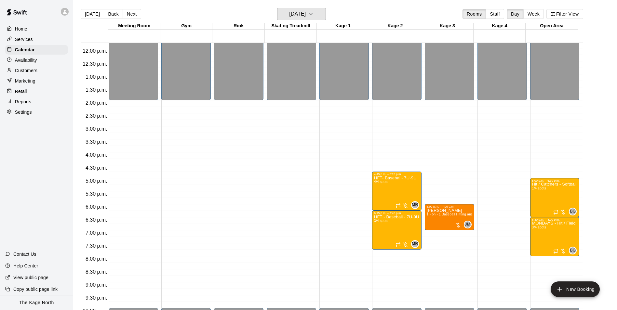
scroll to position [309, 0]
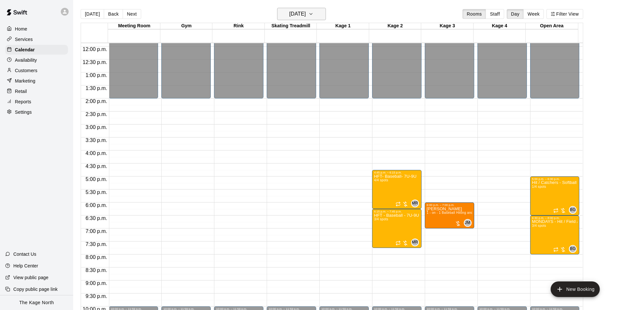
click at [306, 15] on h6 "[DATE]" at bounding box center [297, 13] width 17 height 9
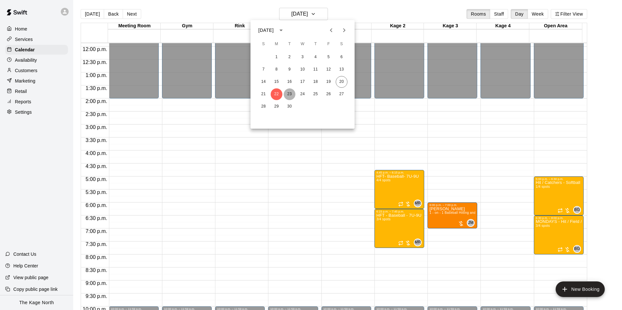
click at [289, 93] on button "23" at bounding box center [289, 94] width 12 height 12
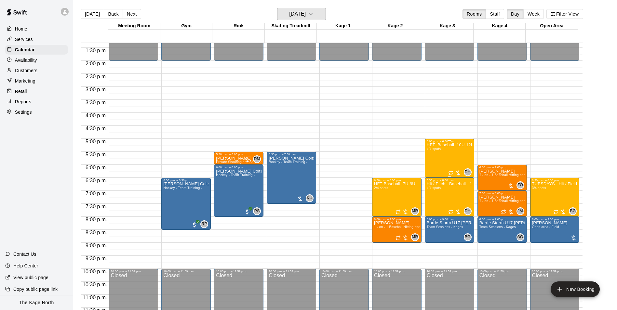
scroll to position [350, 0]
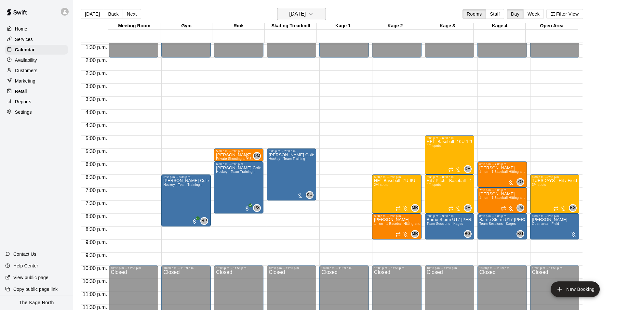
click at [306, 13] on h6 "[DATE]" at bounding box center [297, 13] width 17 height 9
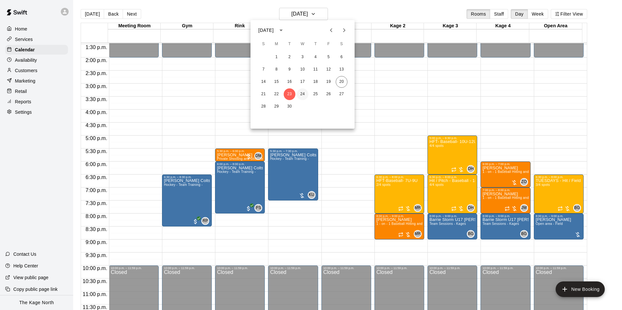
click at [298, 95] on button "24" at bounding box center [302, 94] width 12 height 12
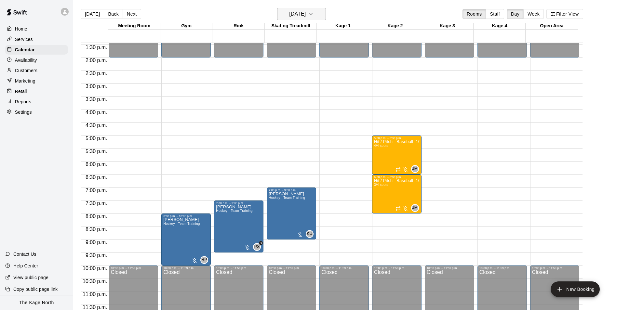
click at [306, 11] on h6 "[DATE]" at bounding box center [297, 13] width 17 height 9
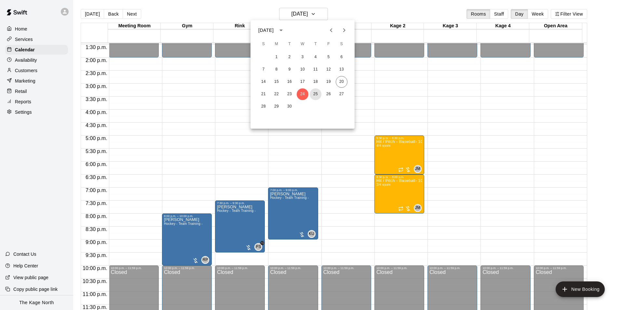
drag, startPoint x: 317, startPoint y: 95, endPoint x: 369, endPoint y: 116, distance: 56.3
click at [317, 95] on button "25" at bounding box center [315, 94] width 12 height 12
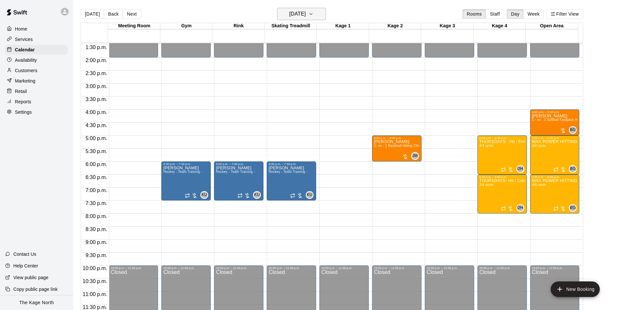
click at [306, 10] on h6 "[DATE]" at bounding box center [297, 13] width 17 height 9
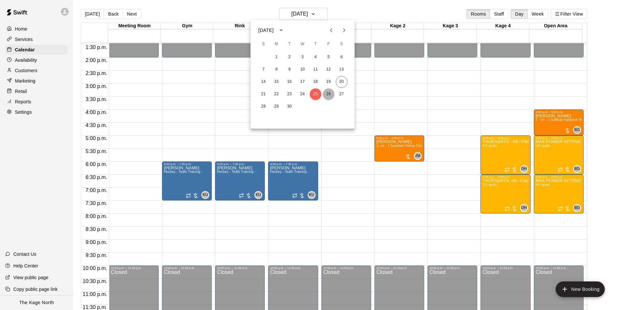
click at [328, 96] on button "26" at bounding box center [329, 94] width 12 height 12
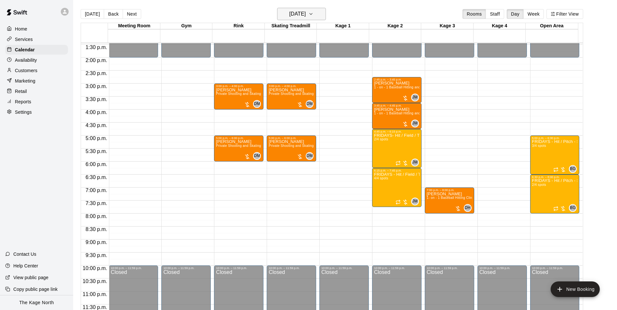
click at [306, 10] on h6 "[DATE]" at bounding box center [297, 13] width 17 height 9
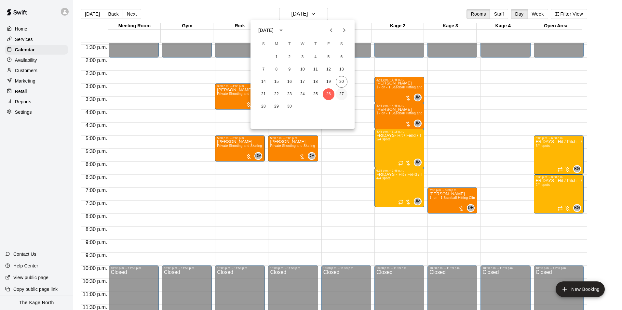
click at [342, 94] on button "27" at bounding box center [342, 94] width 12 height 12
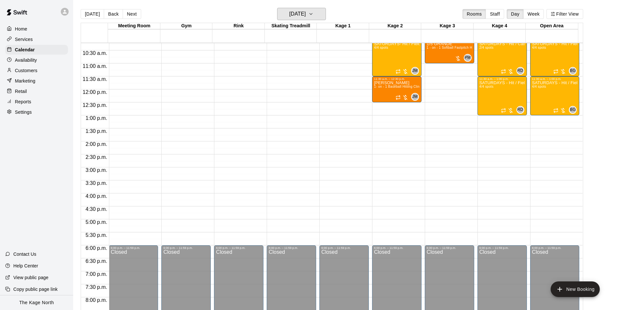
scroll to position [253, 0]
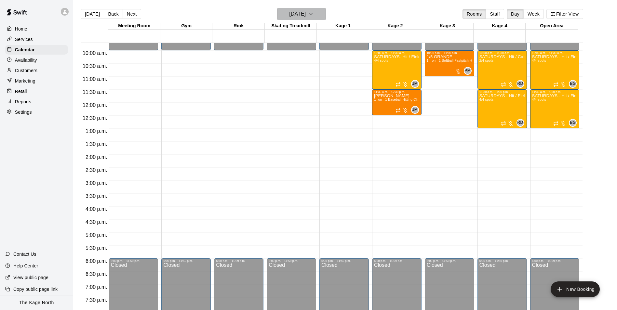
click at [306, 14] on h6 "[DATE]" at bounding box center [297, 13] width 17 height 9
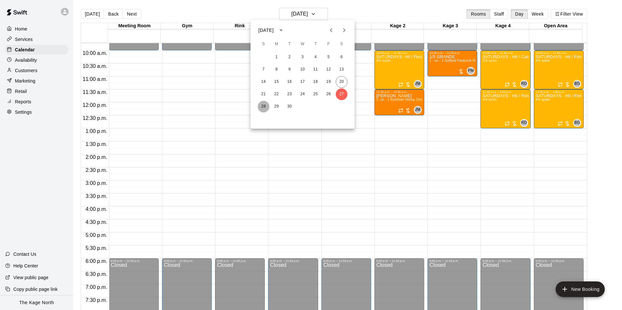
click at [266, 104] on button "28" at bounding box center [263, 107] width 12 height 12
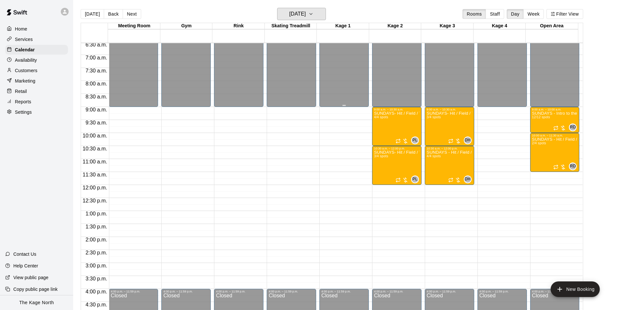
scroll to position [155, 0]
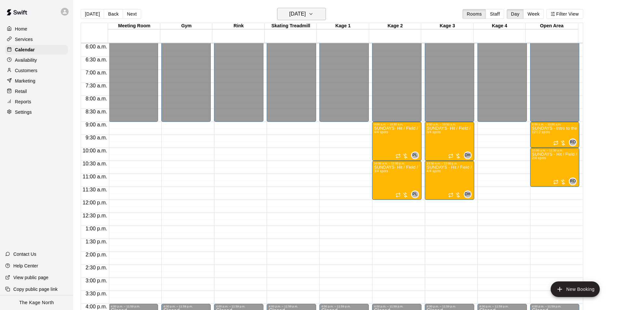
click at [302, 10] on h6 "[DATE]" at bounding box center [297, 13] width 17 height 9
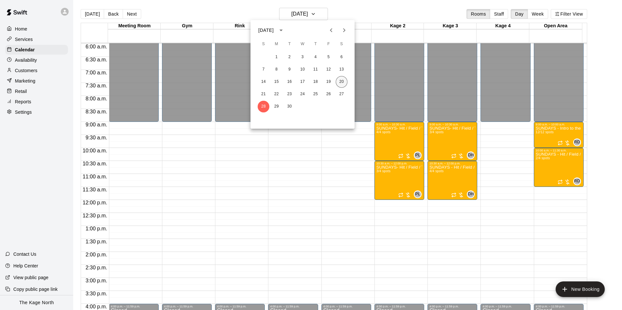
click at [342, 83] on button "20" at bounding box center [342, 82] width 12 height 12
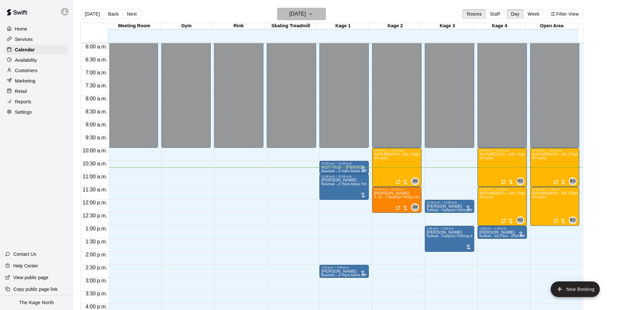
click at [306, 11] on h6 "[DATE]" at bounding box center [297, 13] width 17 height 9
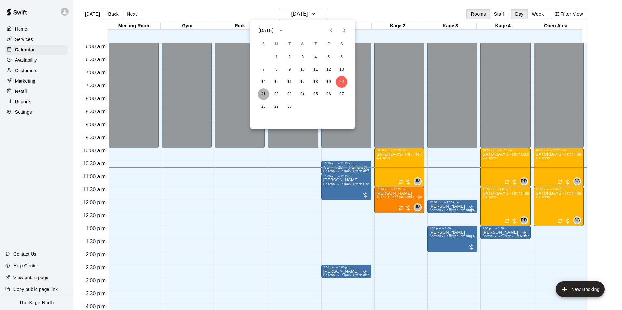
click at [265, 93] on button "21" at bounding box center [263, 94] width 12 height 12
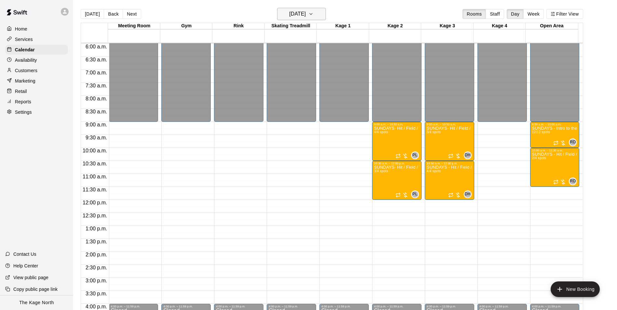
click at [306, 15] on h6 "[DATE]" at bounding box center [297, 13] width 17 height 9
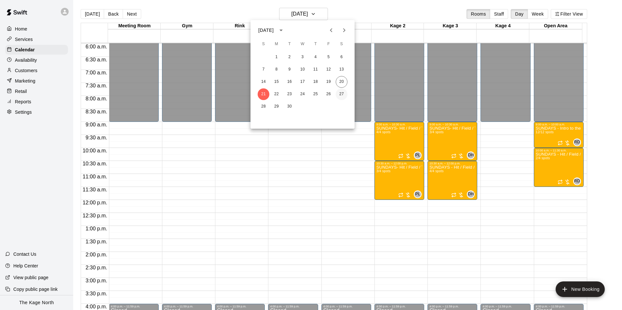
click at [343, 95] on button "27" at bounding box center [342, 94] width 12 height 12
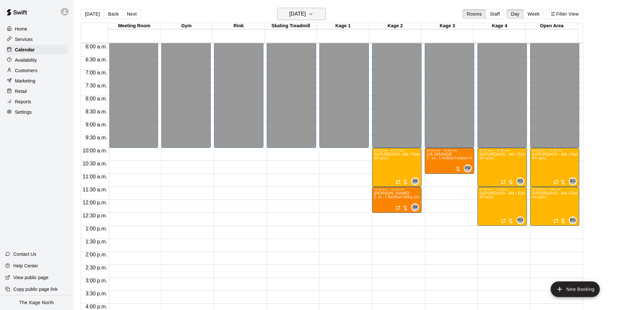
click at [306, 15] on h6 "[DATE]" at bounding box center [297, 13] width 17 height 9
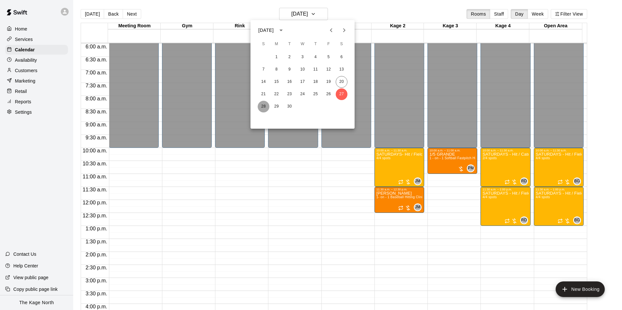
drag, startPoint x: 262, startPoint y: 107, endPoint x: 447, endPoint y: 178, distance: 198.0
click at [262, 107] on button "28" at bounding box center [263, 107] width 12 height 12
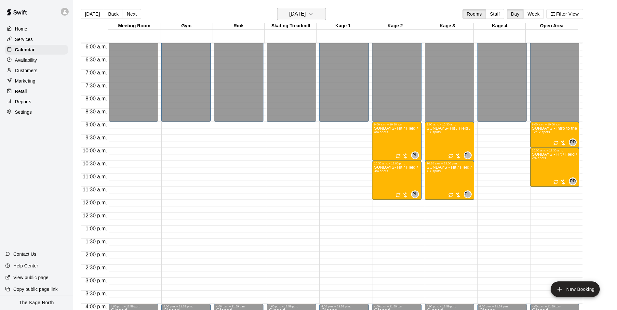
click at [306, 12] on h6 "[DATE]" at bounding box center [297, 13] width 17 height 9
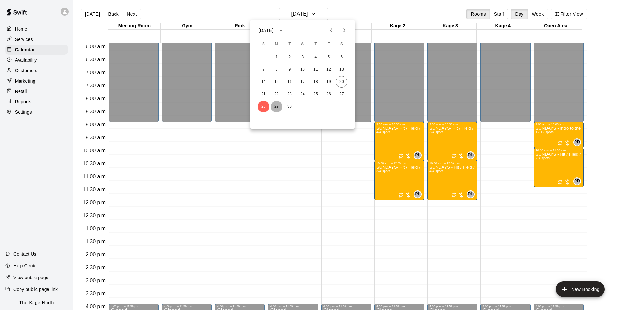
click at [276, 104] on button "29" at bounding box center [276, 107] width 12 height 12
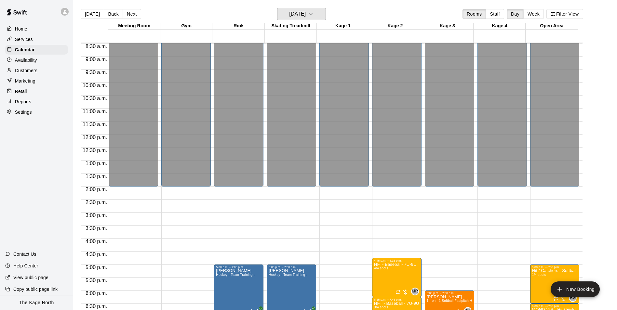
scroll to position [318, 0]
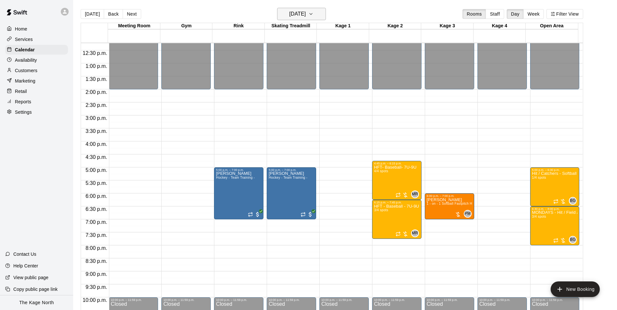
click at [317, 10] on button "[DATE]" at bounding box center [301, 14] width 49 height 12
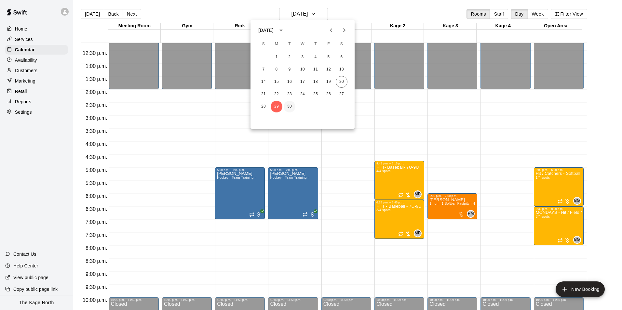
click at [289, 107] on button "30" at bounding box center [289, 107] width 12 height 12
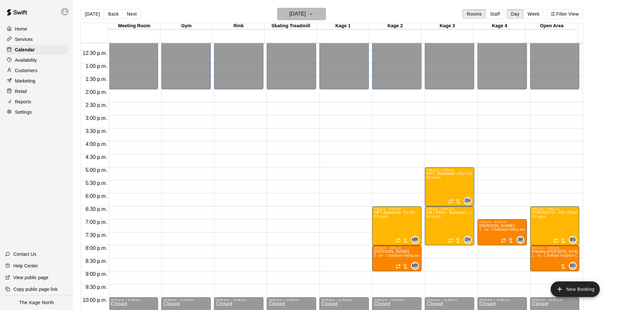
click at [305, 13] on h6 "[DATE]" at bounding box center [297, 13] width 17 height 9
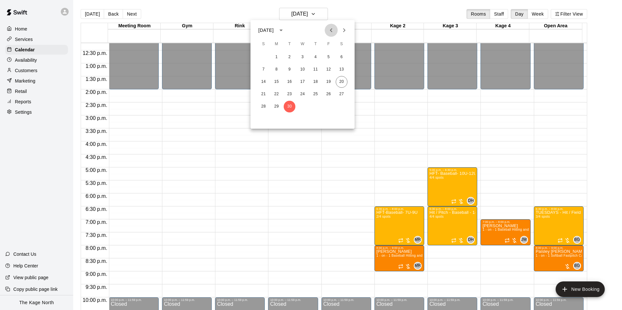
click at [337, 29] on button "Previous month" at bounding box center [330, 30] width 13 height 13
click at [345, 30] on icon "Next month" at bounding box center [344, 30] width 2 height 4
click at [304, 58] on button "1" at bounding box center [302, 57] width 12 height 12
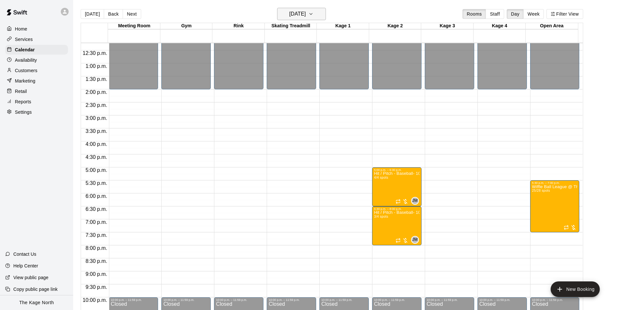
click at [306, 16] on h6 "[DATE]" at bounding box center [297, 13] width 17 height 9
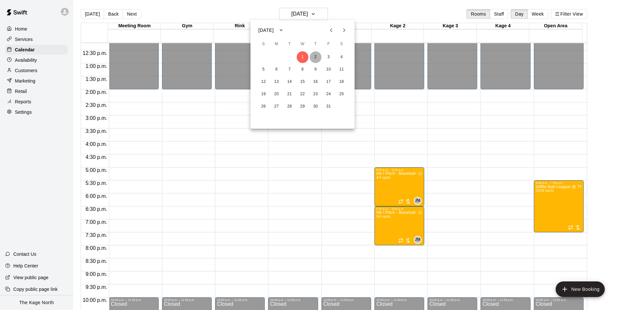
click at [315, 58] on button "2" at bounding box center [315, 57] width 12 height 12
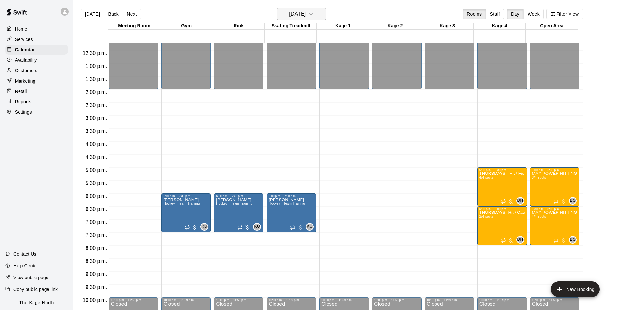
click at [306, 14] on h6 "[DATE]" at bounding box center [297, 13] width 17 height 9
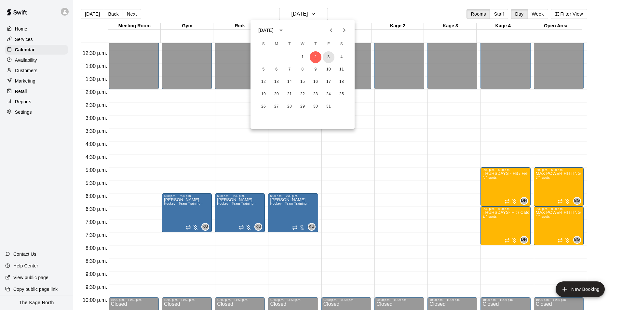
click at [328, 57] on button "3" at bounding box center [329, 57] width 12 height 12
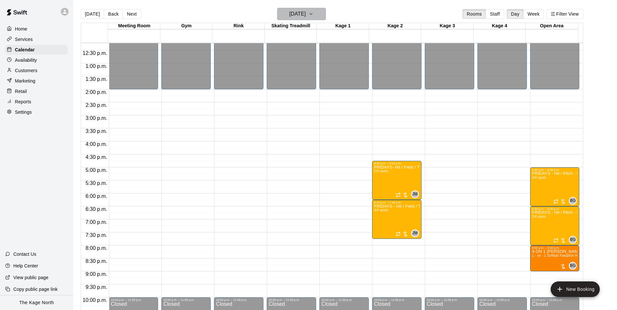
click at [306, 15] on h6 "[DATE]" at bounding box center [297, 13] width 17 height 9
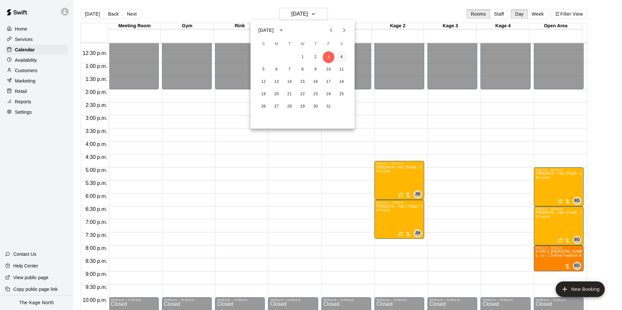
click at [341, 55] on button "4" at bounding box center [342, 57] width 12 height 12
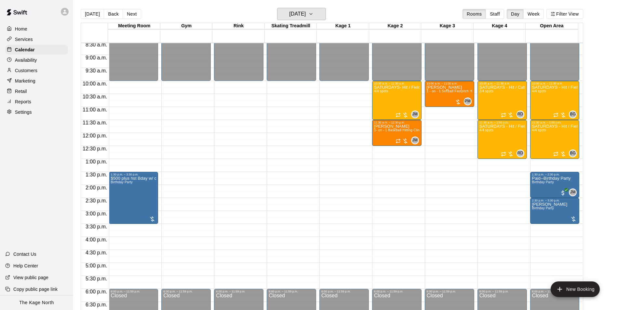
scroll to position [220, 0]
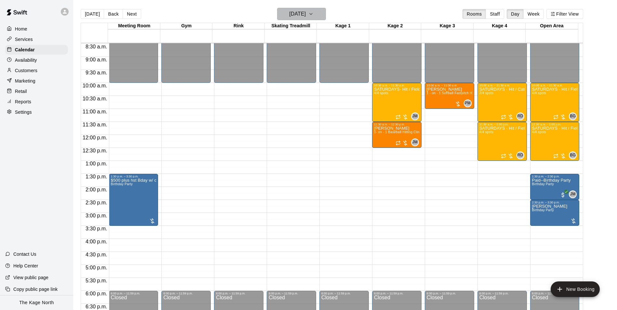
click at [306, 16] on h6 "[DATE]" at bounding box center [297, 13] width 17 height 9
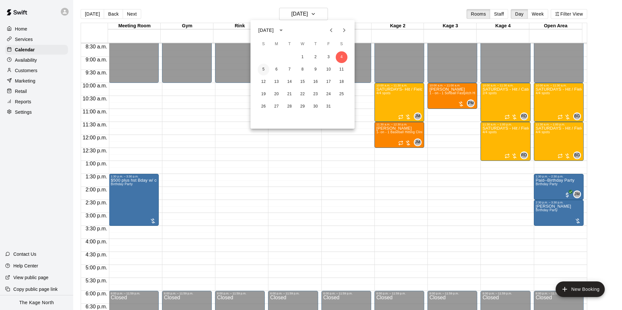
click at [265, 71] on button "5" at bounding box center [263, 70] width 12 height 12
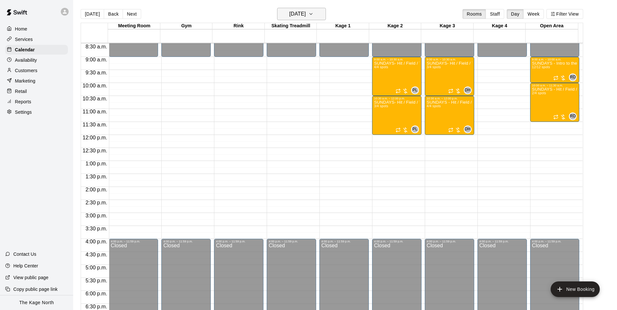
click at [317, 12] on button "[DATE]" at bounding box center [301, 14] width 49 height 12
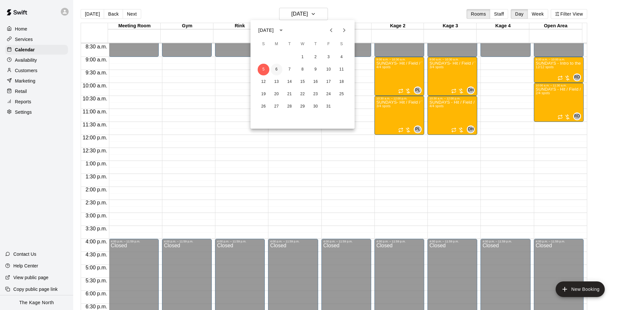
click at [274, 68] on button "6" at bounding box center [276, 70] width 12 height 12
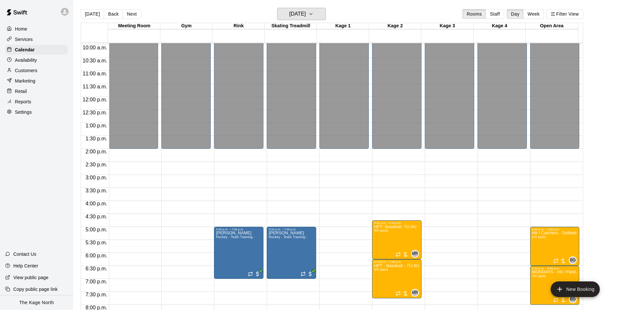
scroll to position [350, 0]
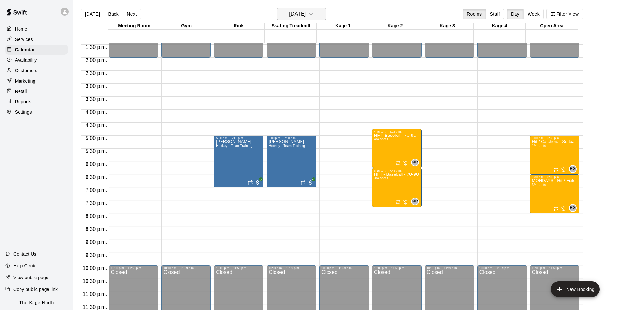
click at [306, 10] on h6 "[DATE]" at bounding box center [297, 13] width 17 height 9
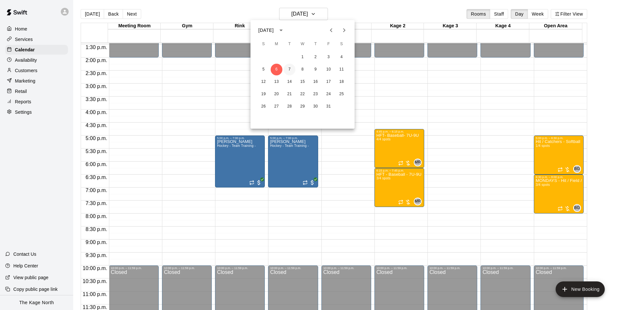
click at [290, 66] on button "7" at bounding box center [289, 70] width 12 height 12
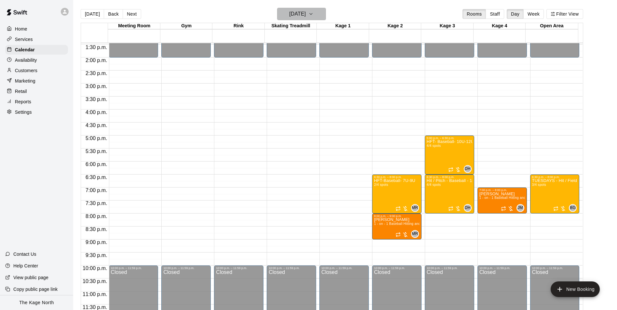
click at [306, 13] on h6 "[DATE]" at bounding box center [297, 13] width 17 height 9
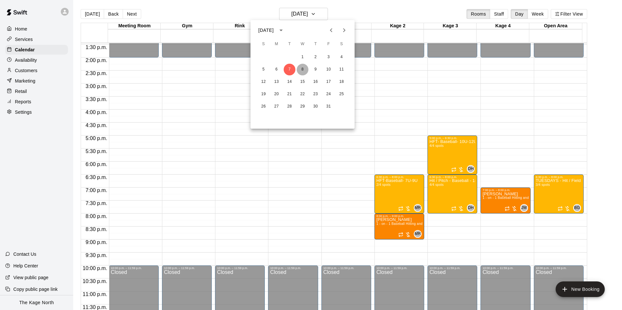
click at [301, 69] on button "8" at bounding box center [302, 70] width 12 height 12
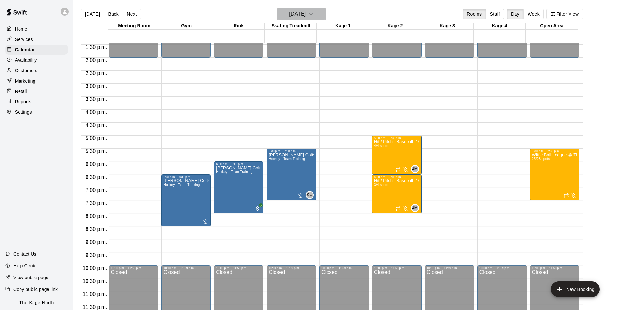
click at [306, 15] on h6 "[DATE]" at bounding box center [297, 13] width 17 height 9
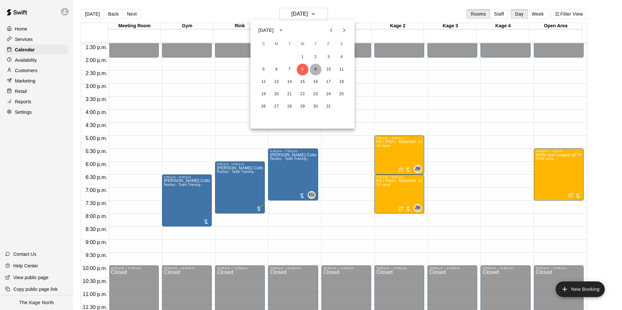
click at [318, 70] on button "9" at bounding box center [315, 70] width 12 height 12
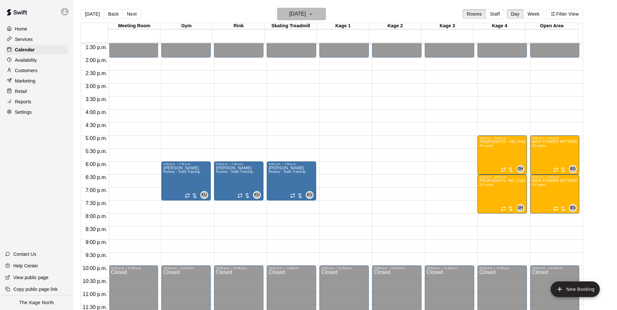
click at [306, 17] on h6 "[DATE]" at bounding box center [297, 13] width 17 height 9
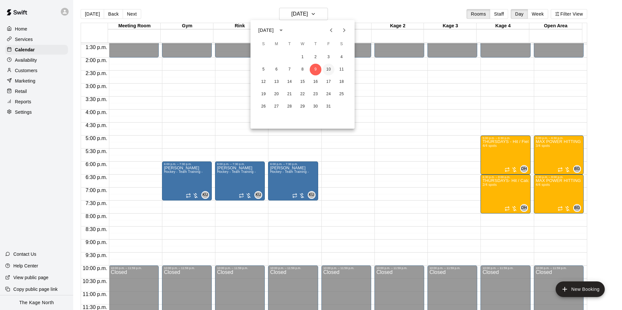
click at [329, 70] on button "10" at bounding box center [329, 70] width 12 height 12
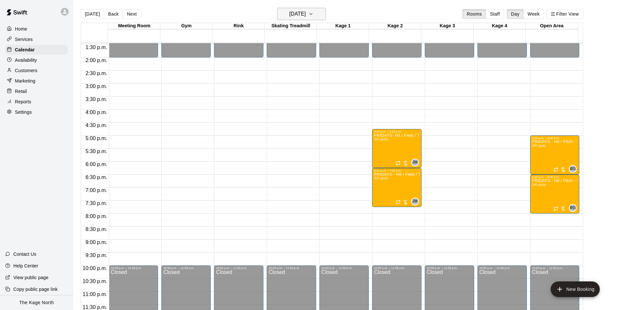
click at [316, 13] on button "[DATE]" at bounding box center [301, 14] width 49 height 12
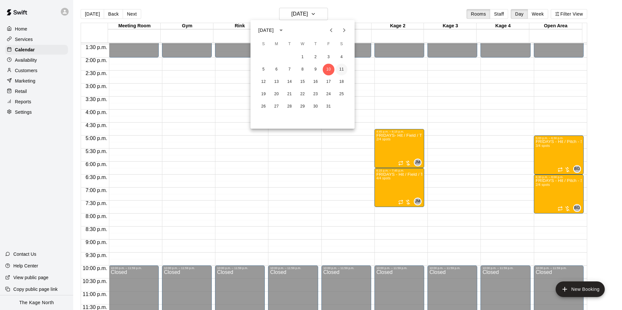
click at [344, 69] on button "11" at bounding box center [342, 70] width 12 height 12
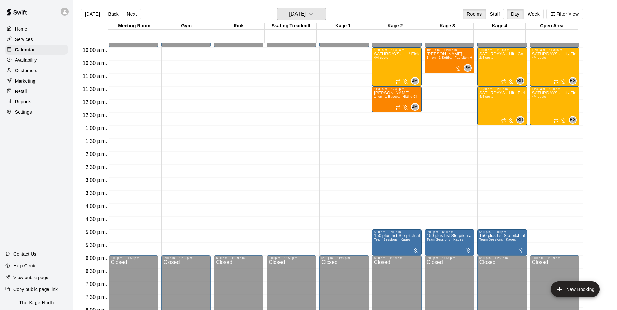
scroll to position [253, 0]
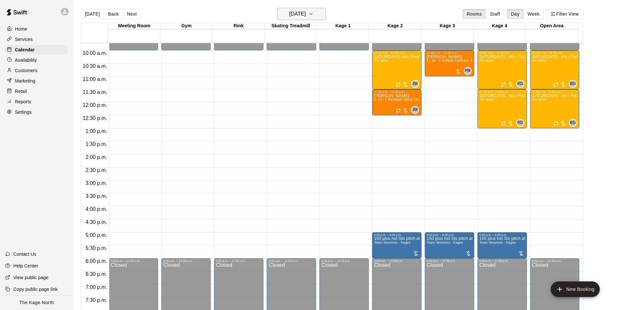
click at [306, 13] on h6 "[DATE]" at bounding box center [297, 13] width 17 height 9
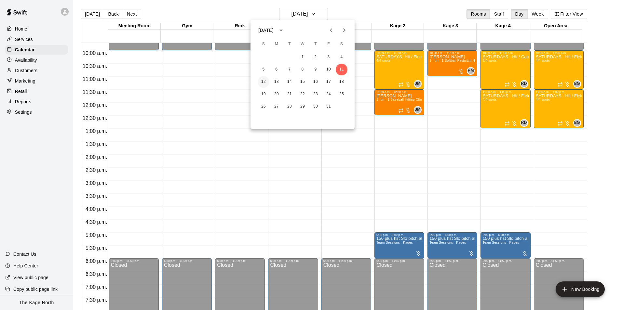
click at [264, 81] on button "12" at bounding box center [263, 82] width 12 height 12
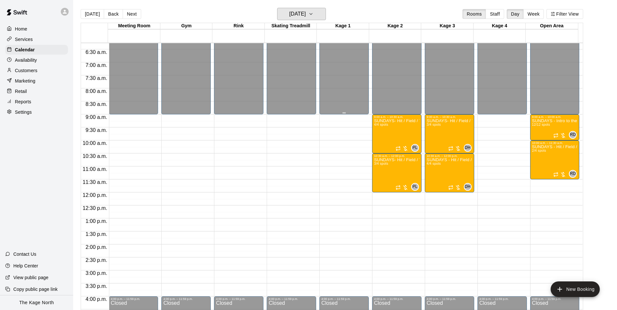
scroll to position [155, 0]
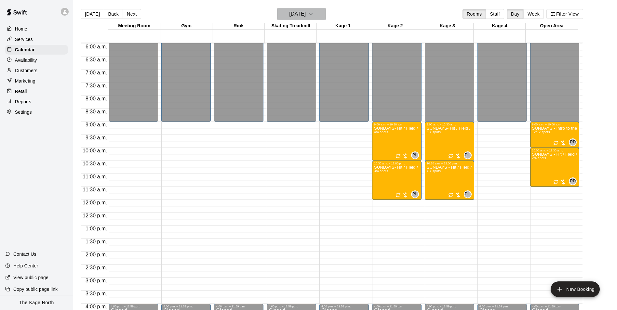
click at [306, 12] on h6 "[DATE]" at bounding box center [297, 13] width 17 height 9
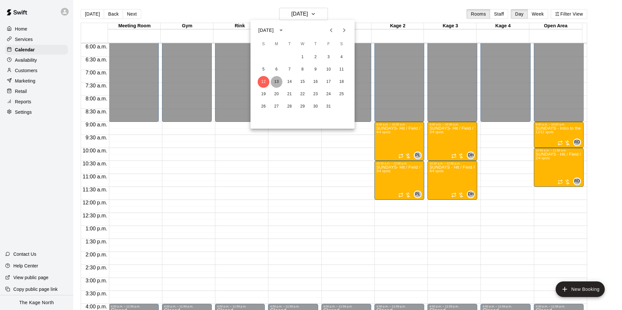
click at [276, 80] on button "13" at bounding box center [276, 82] width 12 height 12
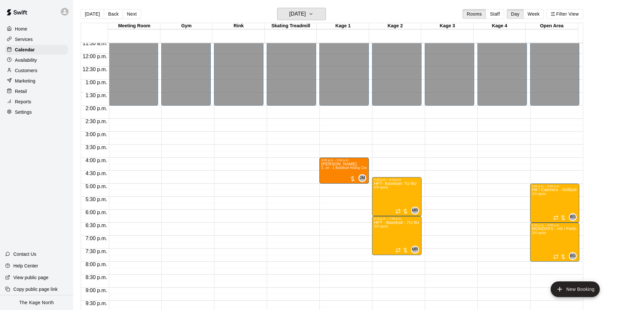
scroll to position [318, 0]
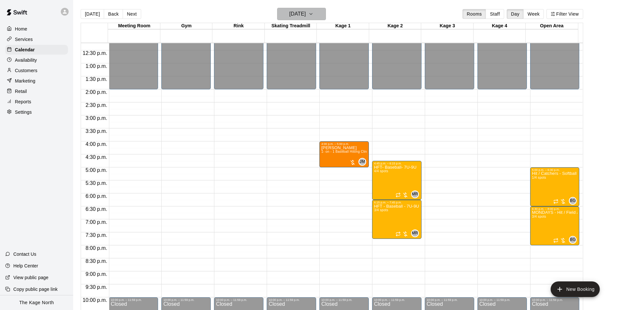
click at [306, 15] on h6 "[DATE]" at bounding box center [297, 13] width 17 height 9
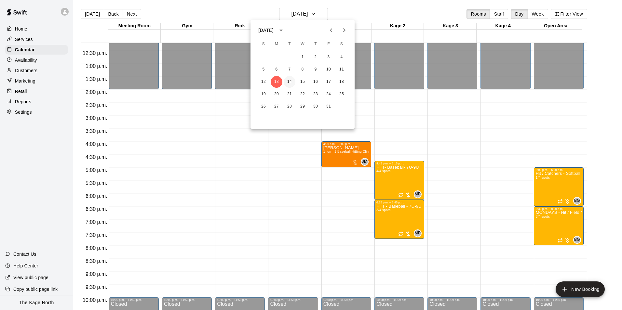
click at [285, 81] on button "14" at bounding box center [289, 82] width 12 height 12
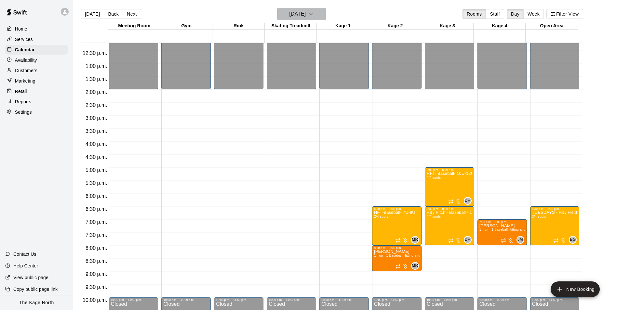
click at [306, 16] on h6 "[DATE]" at bounding box center [297, 13] width 17 height 9
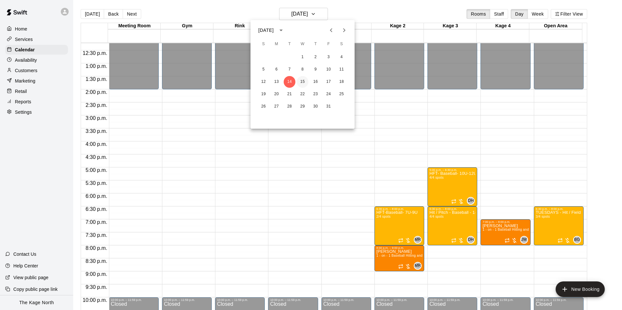
click at [303, 81] on button "15" at bounding box center [302, 82] width 12 height 12
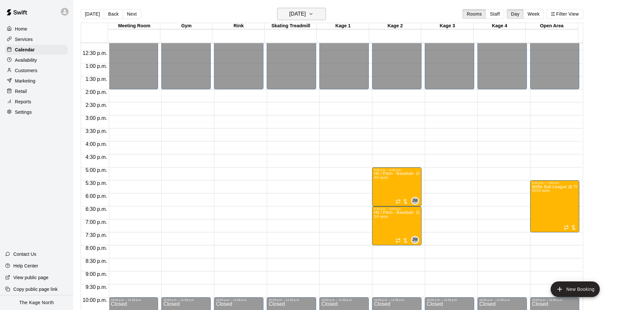
click at [306, 13] on h6 "[DATE]" at bounding box center [297, 13] width 17 height 9
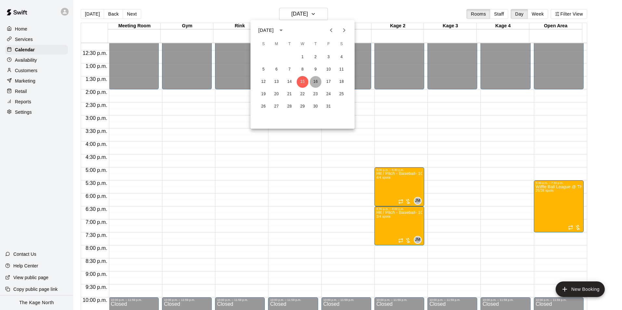
click at [318, 80] on button "16" at bounding box center [315, 82] width 12 height 12
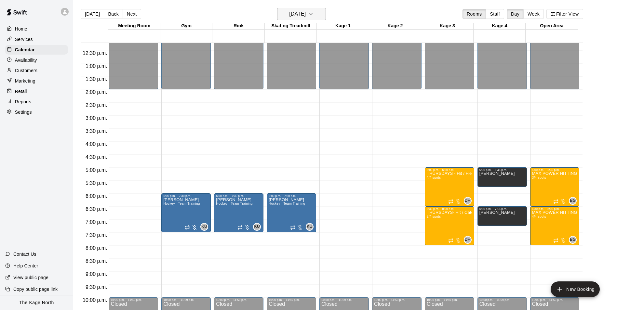
click at [301, 11] on h6 "[DATE]" at bounding box center [297, 13] width 17 height 9
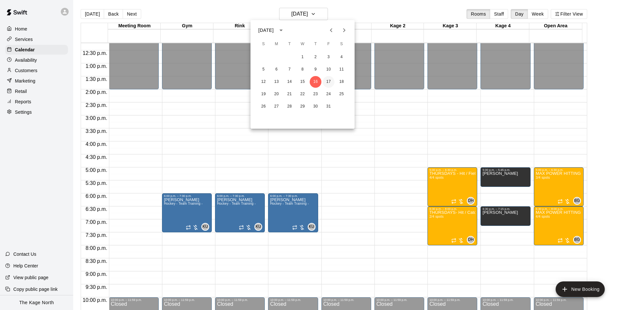
click at [328, 82] on button "17" at bounding box center [329, 82] width 12 height 12
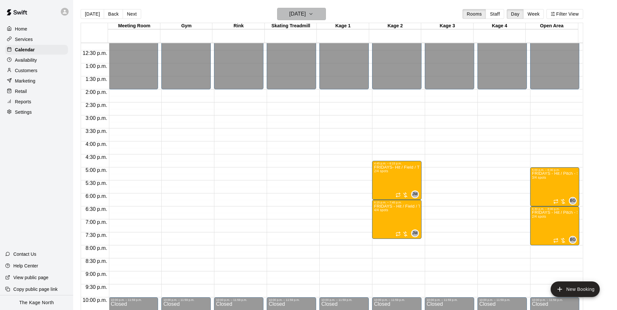
click at [306, 13] on h6 "[DATE]" at bounding box center [297, 13] width 17 height 9
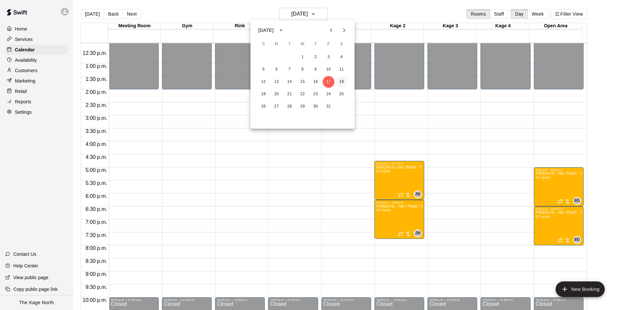
click at [342, 81] on button "18" at bounding box center [342, 82] width 12 height 12
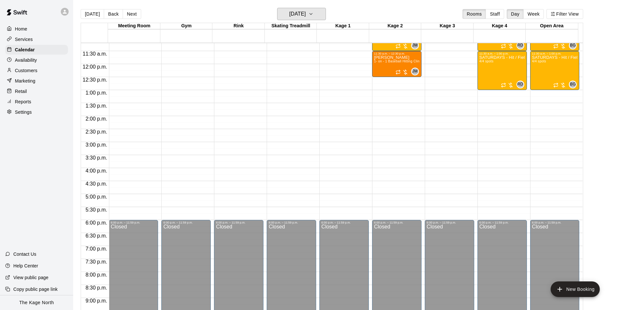
scroll to position [253, 0]
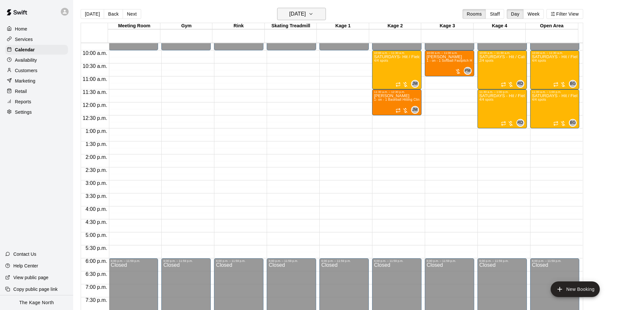
click at [304, 12] on h6 "[DATE]" at bounding box center [297, 13] width 17 height 9
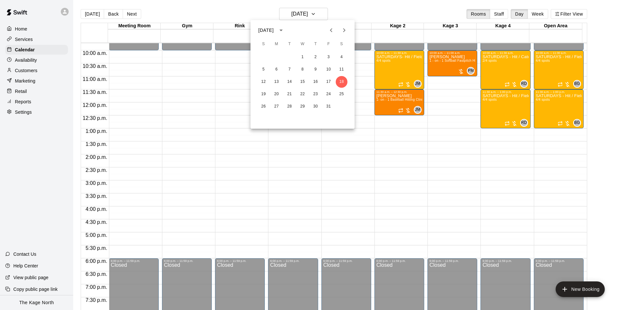
click at [333, 24] on button "Previous month" at bounding box center [330, 30] width 13 height 13
click at [345, 82] on button "20" at bounding box center [342, 82] width 12 height 12
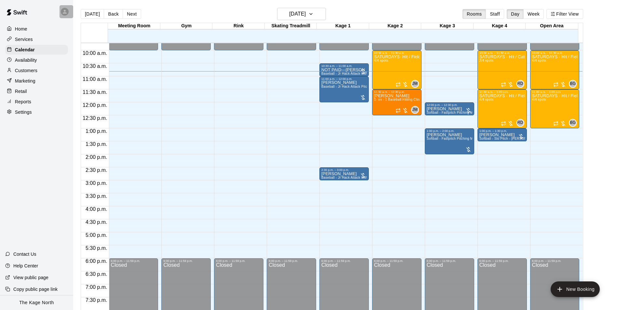
click at [64, 12] on icon at bounding box center [65, 12] width 4 height 4
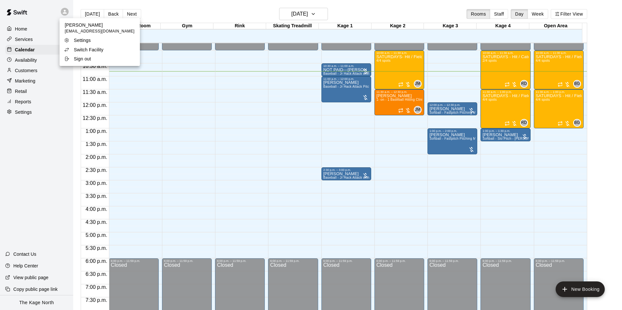
click at [101, 48] on p "Switch Facility" at bounding box center [89, 49] width 30 height 7
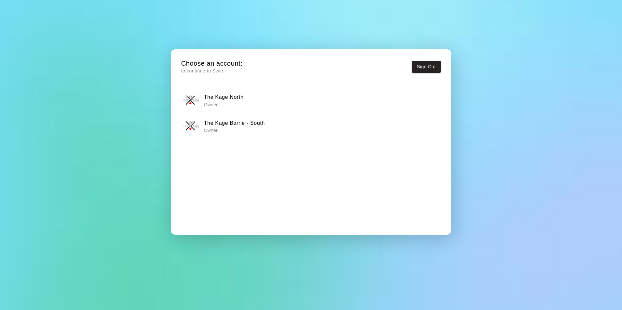
click at [248, 125] on h6 "The Kage Barrie - South" at bounding box center [234, 123] width 61 height 8
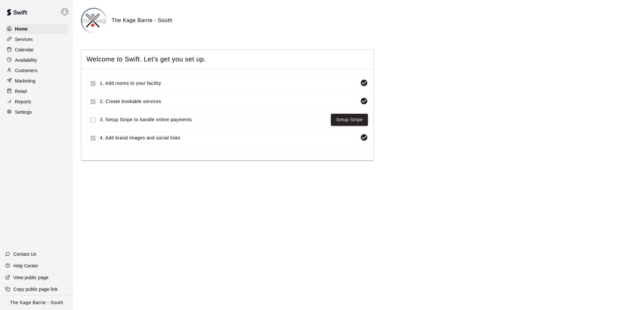
click at [37, 52] on div "Calendar" at bounding box center [36, 50] width 63 height 10
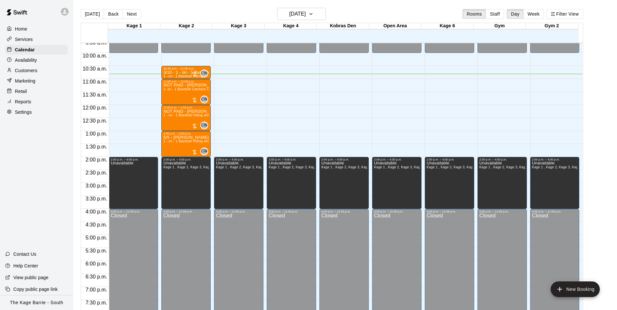
scroll to position [184, 0]
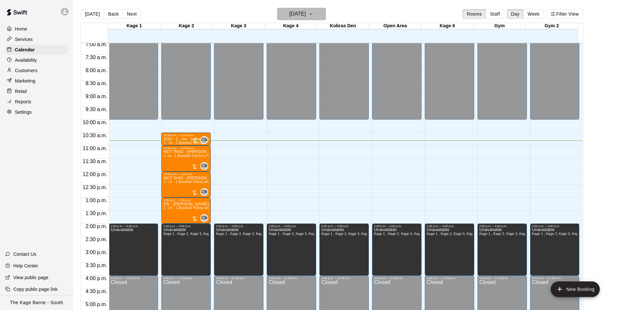
click at [306, 15] on h6 "[DATE]" at bounding box center [297, 13] width 17 height 9
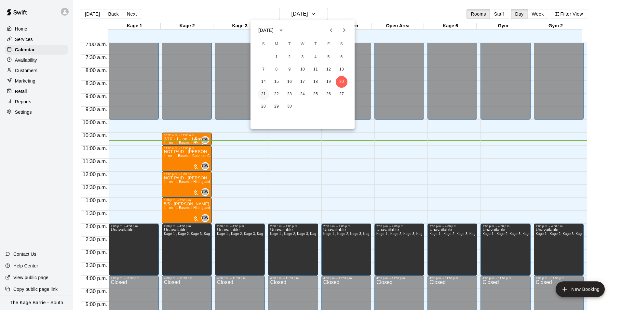
click at [263, 94] on button "21" at bounding box center [263, 94] width 12 height 12
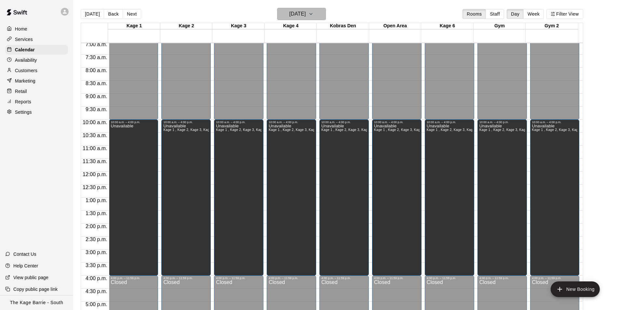
click at [306, 14] on h6 "[DATE]" at bounding box center [297, 13] width 17 height 9
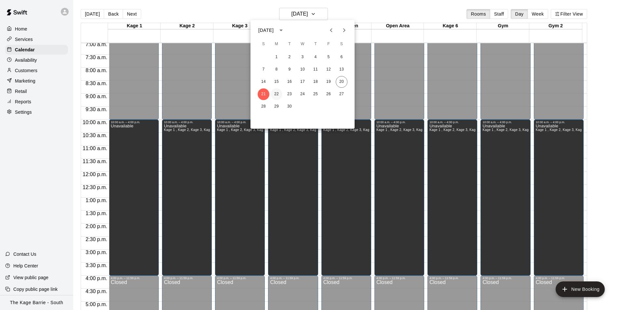
click at [274, 93] on button "22" at bounding box center [276, 94] width 12 height 12
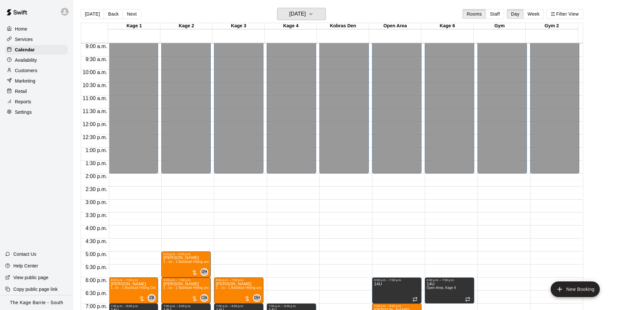
scroll to position [346, 0]
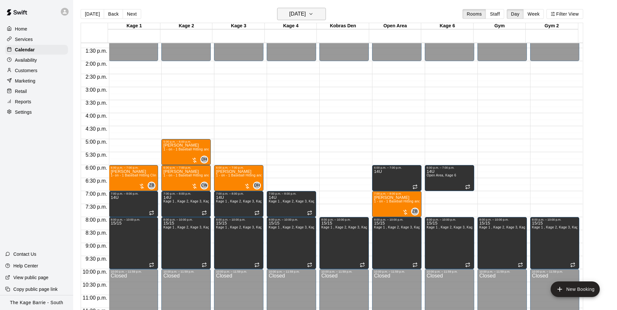
click at [306, 13] on h6 "[DATE]" at bounding box center [297, 13] width 17 height 9
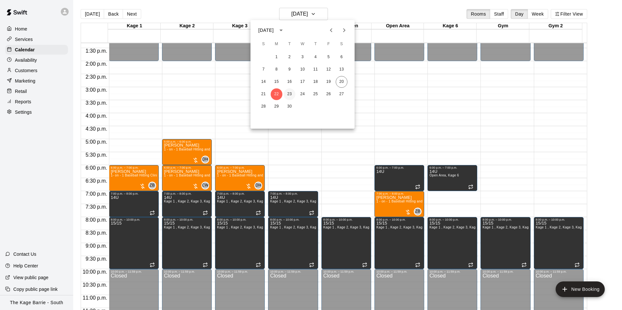
click at [288, 94] on button "23" at bounding box center [289, 94] width 12 height 12
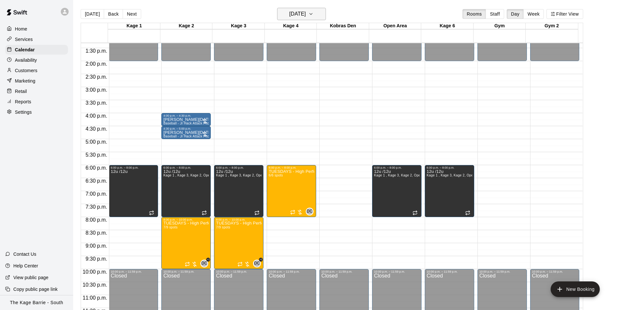
click at [306, 13] on h6 "[DATE]" at bounding box center [297, 13] width 17 height 9
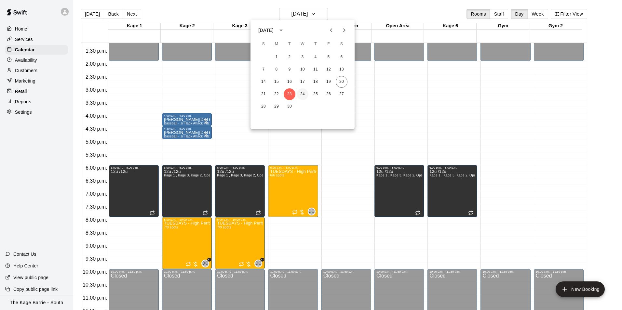
click at [304, 96] on button "24" at bounding box center [302, 94] width 12 height 12
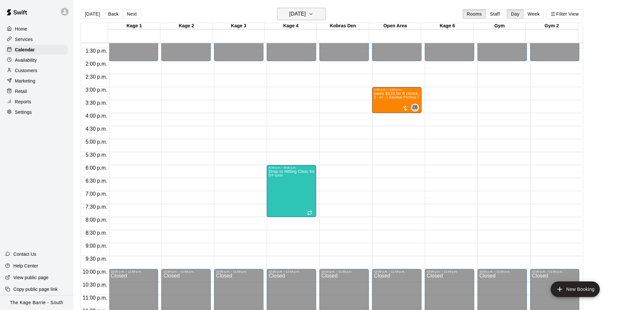
click at [306, 14] on h6 "[DATE]" at bounding box center [297, 13] width 17 height 9
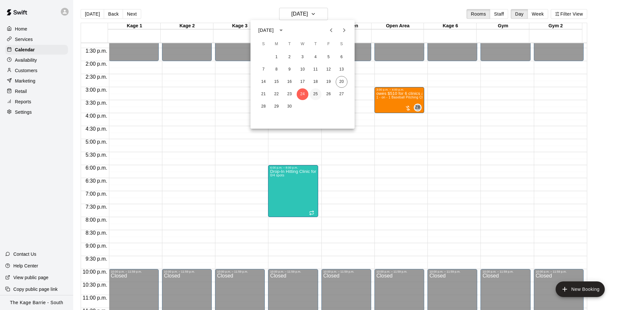
click at [314, 93] on button "25" at bounding box center [315, 94] width 12 height 12
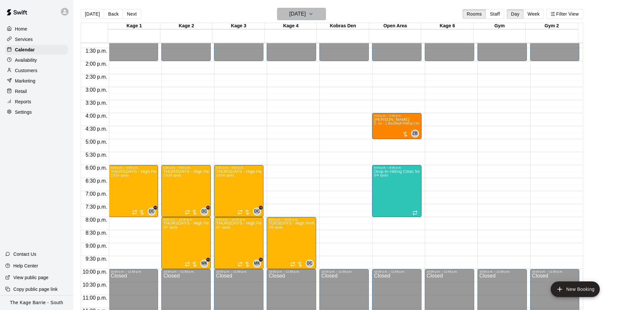
click at [306, 9] on h6 "[DATE]" at bounding box center [297, 13] width 17 height 9
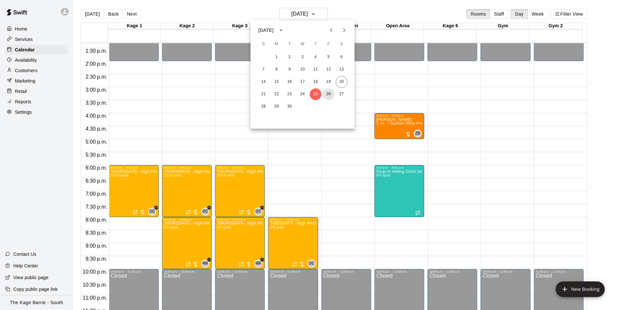
click at [329, 95] on button "26" at bounding box center [329, 94] width 12 height 12
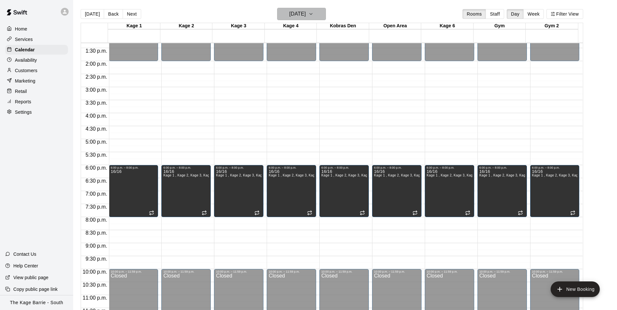
click at [306, 12] on h6 "[DATE]" at bounding box center [297, 13] width 17 height 9
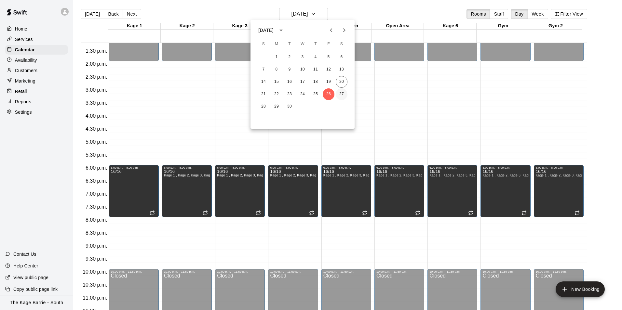
click at [341, 93] on button "27" at bounding box center [342, 94] width 12 height 12
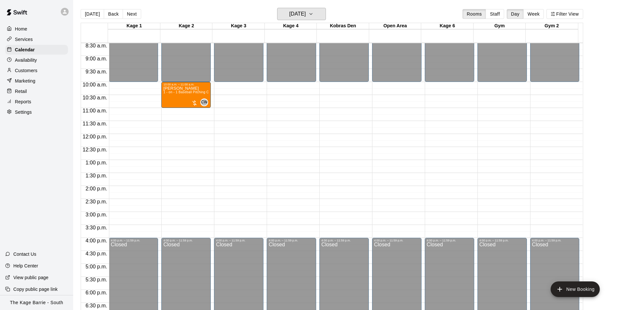
scroll to position [216, 0]
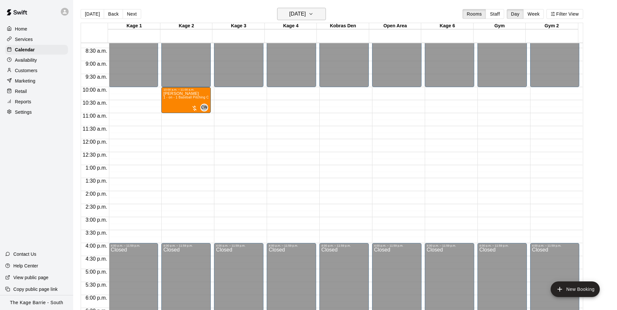
click at [304, 17] on h6 "[DATE]" at bounding box center [297, 13] width 17 height 9
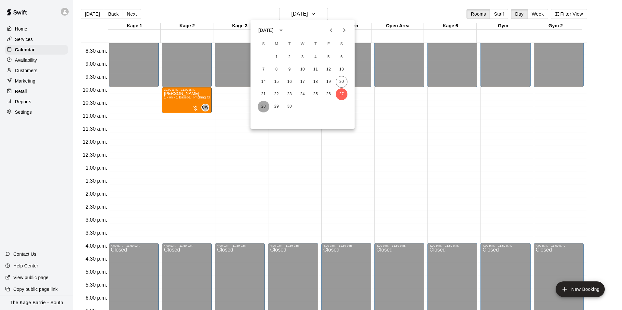
drag, startPoint x: 266, startPoint y: 107, endPoint x: 296, endPoint y: 125, distance: 35.5
click at [266, 107] on button "28" at bounding box center [263, 107] width 12 height 12
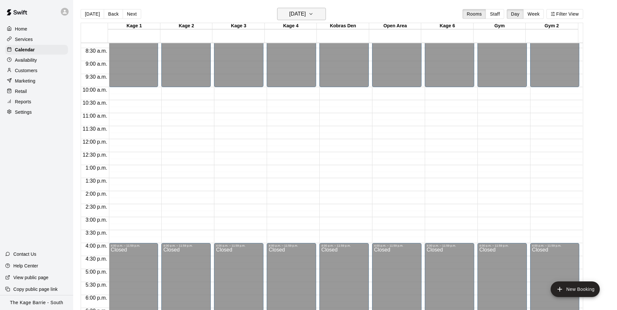
click at [306, 14] on h6 "[DATE]" at bounding box center [297, 13] width 17 height 9
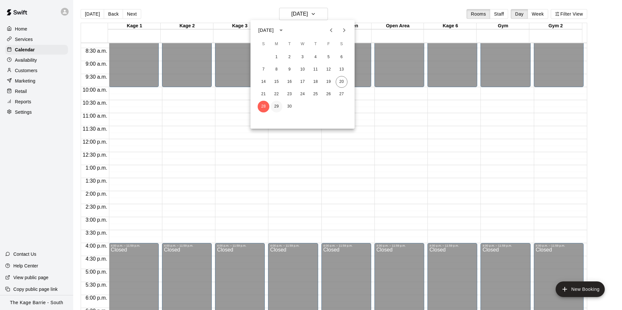
click at [276, 107] on button "29" at bounding box center [276, 107] width 12 height 12
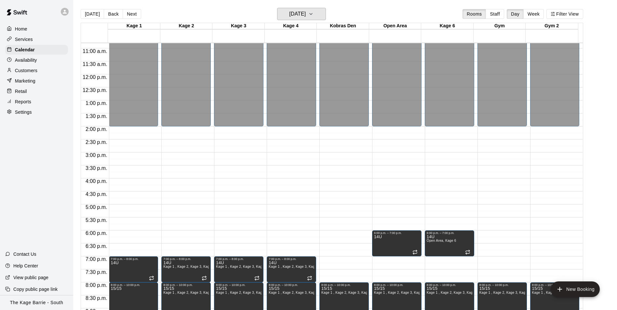
scroll to position [350, 0]
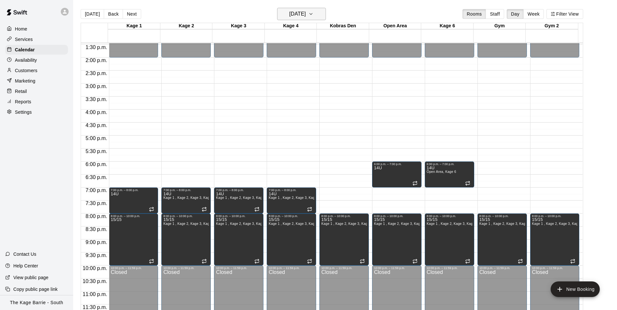
click at [306, 15] on h6 "[DATE]" at bounding box center [297, 13] width 17 height 9
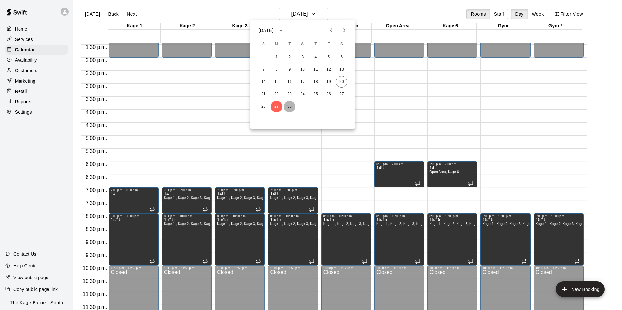
click at [292, 105] on button "30" at bounding box center [289, 107] width 12 height 12
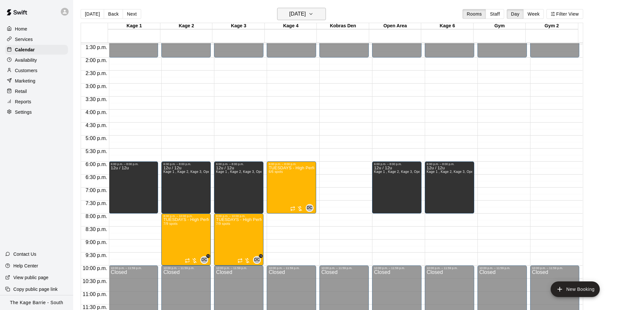
click at [306, 17] on h6 "[DATE]" at bounding box center [297, 13] width 17 height 9
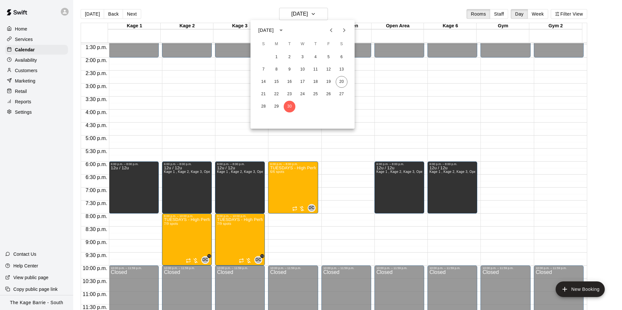
click at [344, 33] on icon "Next month" at bounding box center [344, 30] width 8 height 8
click at [303, 58] on button "1" at bounding box center [302, 57] width 12 height 12
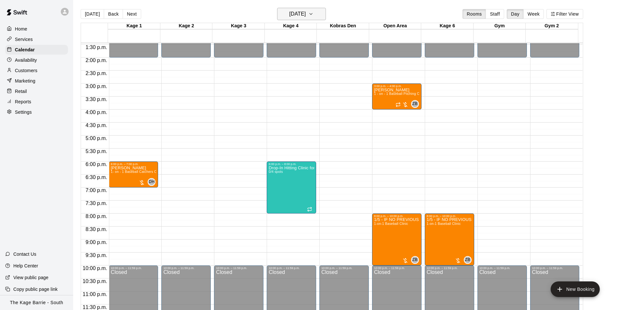
click at [306, 13] on h6 "[DATE]" at bounding box center [297, 13] width 17 height 9
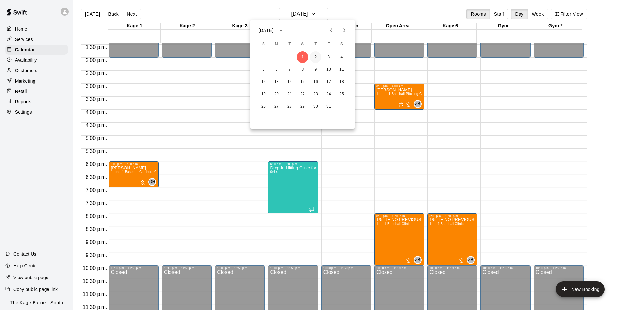
click at [315, 57] on button "2" at bounding box center [315, 57] width 12 height 12
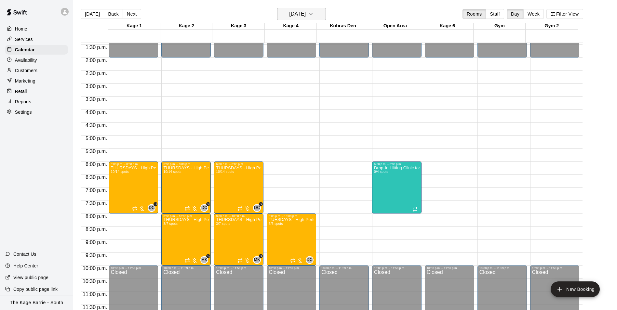
click at [299, 14] on h6 "[DATE]" at bounding box center [297, 13] width 17 height 9
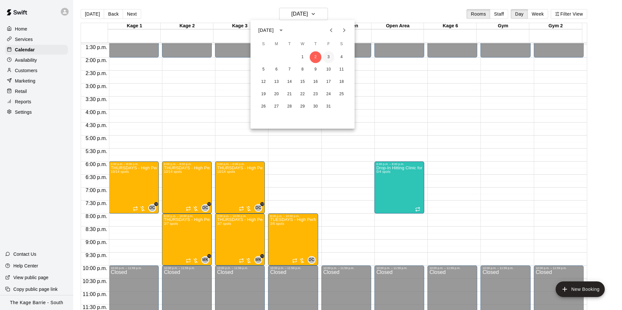
click at [327, 57] on button "3" at bounding box center [329, 57] width 12 height 12
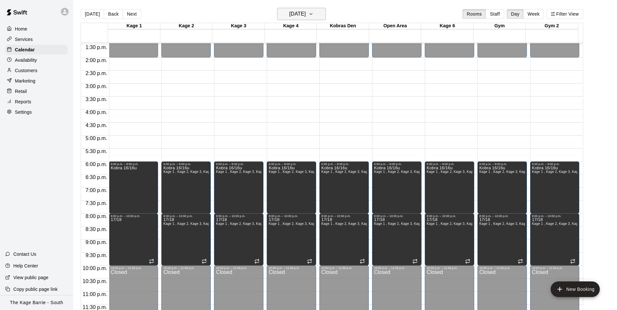
click at [306, 14] on h6 "[DATE]" at bounding box center [297, 13] width 17 height 9
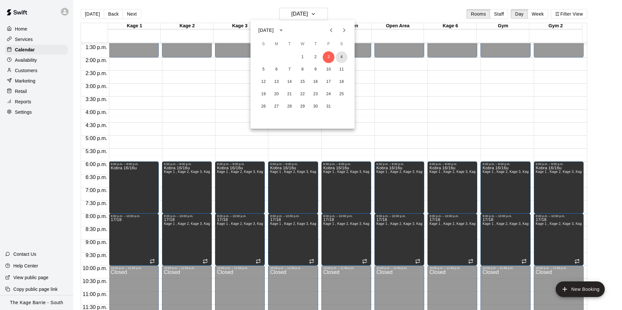
drag, startPoint x: 339, startPoint y: 54, endPoint x: 363, endPoint y: 75, distance: 31.8
click at [339, 54] on button "4" at bounding box center [342, 57] width 12 height 12
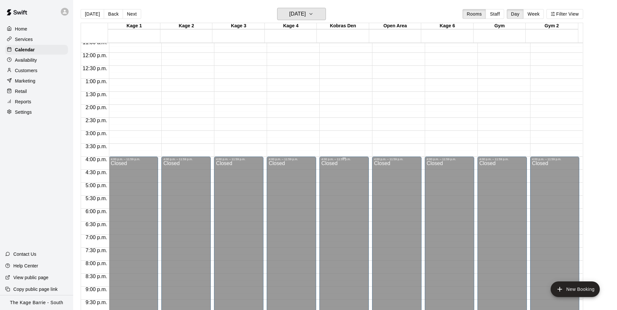
scroll to position [220, 0]
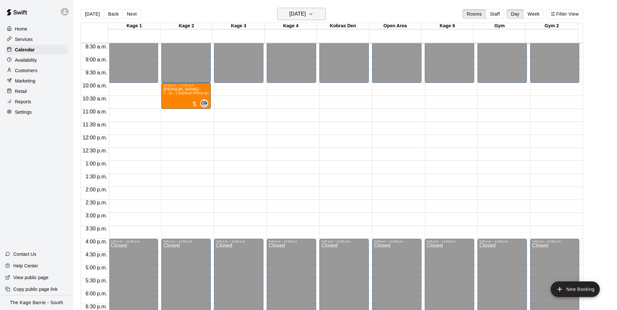
click at [297, 13] on h6 "[DATE]" at bounding box center [297, 13] width 17 height 9
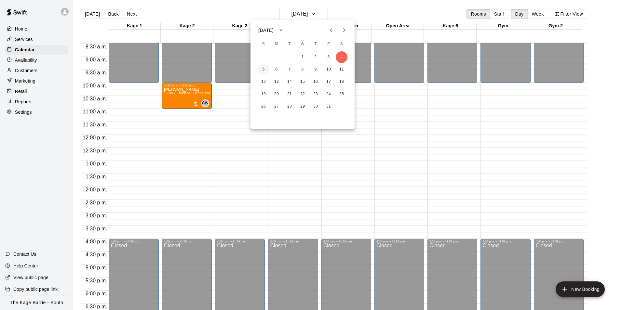
click at [263, 69] on button "5" at bounding box center [263, 70] width 12 height 12
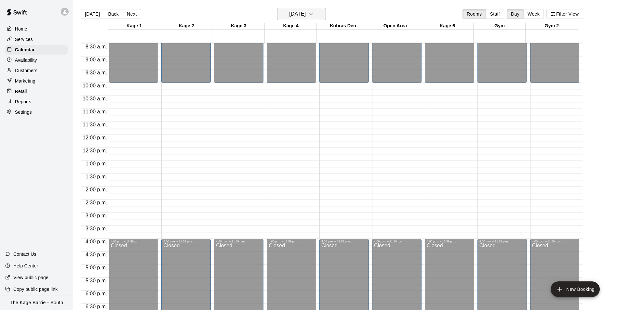
click at [306, 13] on h6 "[DATE]" at bounding box center [297, 13] width 17 height 9
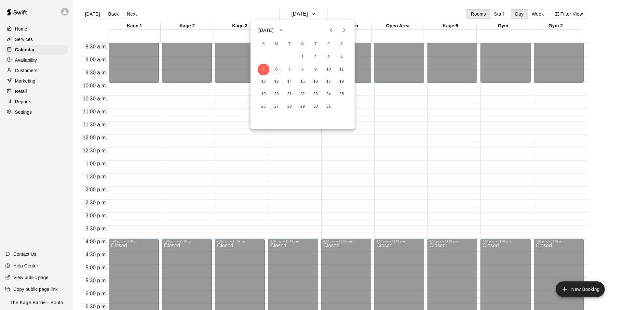
click at [278, 70] on button "6" at bounding box center [276, 70] width 12 height 12
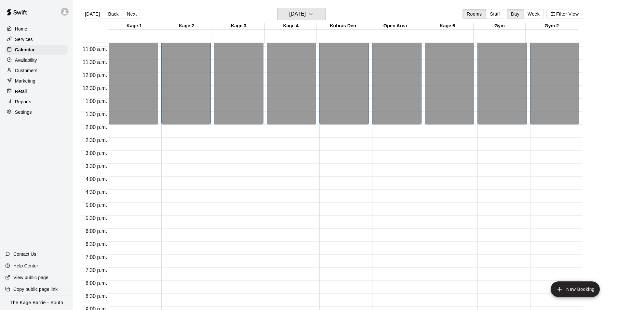
scroll to position [350, 0]
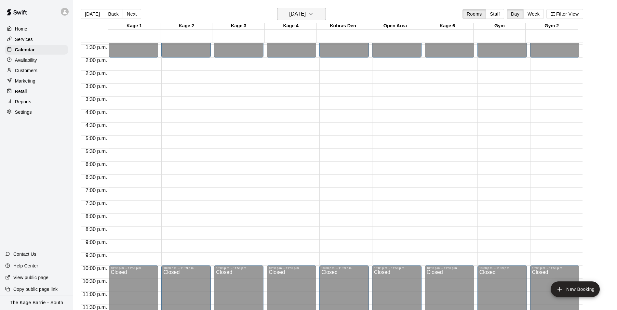
click at [306, 12] on h6 "[DATE]" at bounding box center [297, 13] width 17 height 9
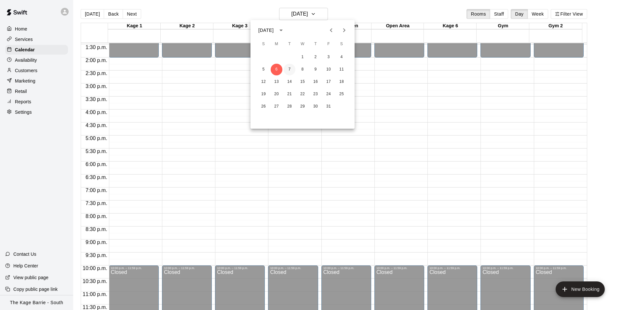
click at [289, 68] on button "7" at bounding box center [289, 70] width 12 height 12
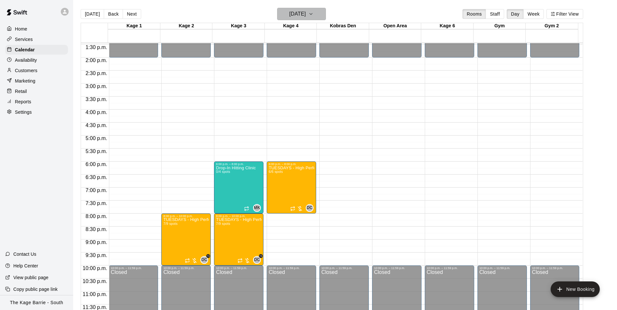
click at [301, 16] on h6 "[DATE]" at bounding box center [297, 13] width 17 height 9
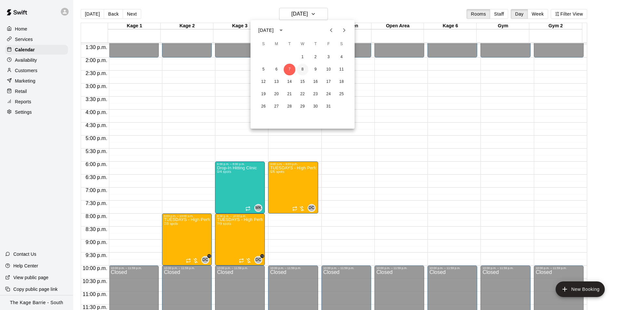
click at [301, 69] on button "8" at bounding box center [302, 70] width 12 height 12
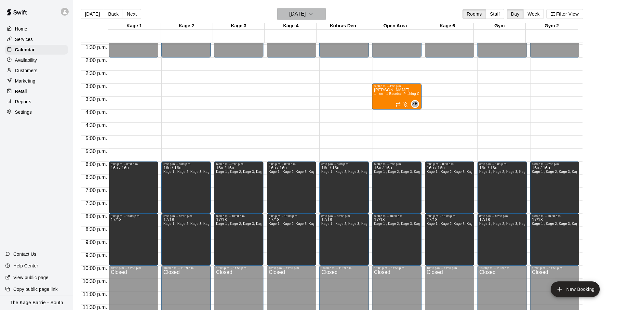
click at [301, 9] on button "[DATE]" at bounding box center [301, 14] width 49 height 12
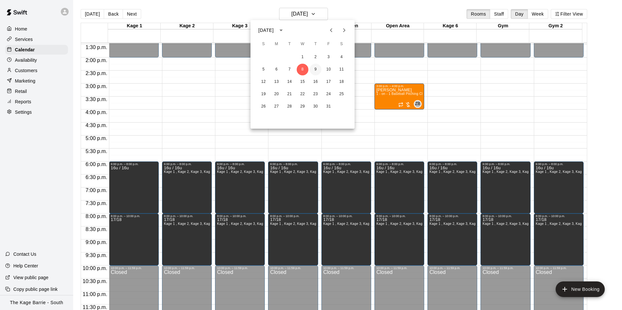
click at [313, 68] on button "9" at bounding box center [315, 70] width 12 height 12
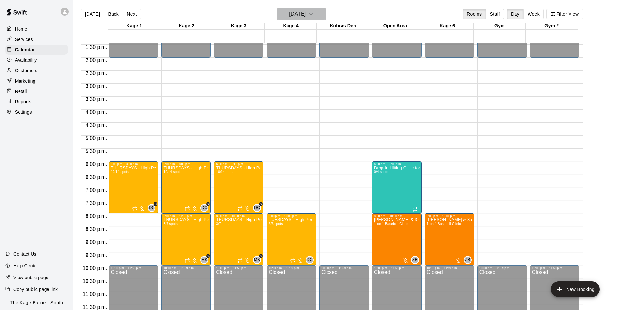
click at [306, 17] on h6 "[DATE]" at bounding box center [297, 13] width 17 height 9
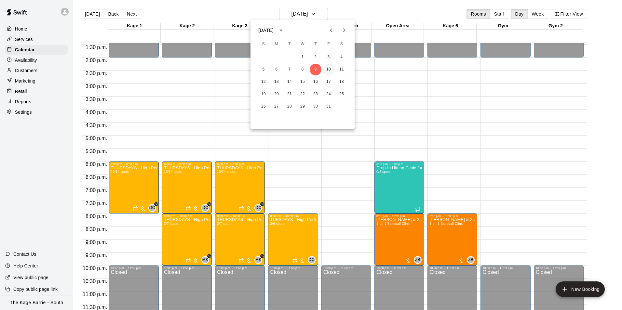
click at [324, 68] on button "10" at bounding box center [329, 70] width 12 height 12
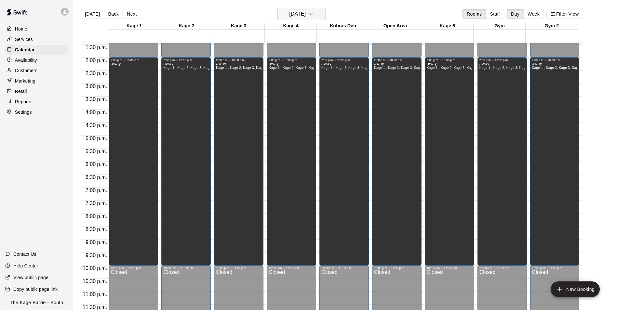
click at [306, 13] on h6 "[DATE]" at bounding box center [297, 13] width 17 height 9
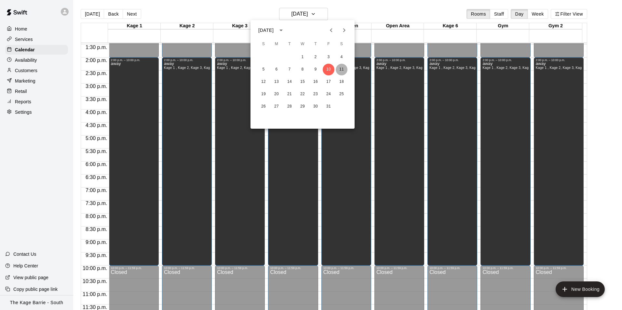
click at [343, 70] on button "11" at bounding box center [342, 70] width 12 height 12
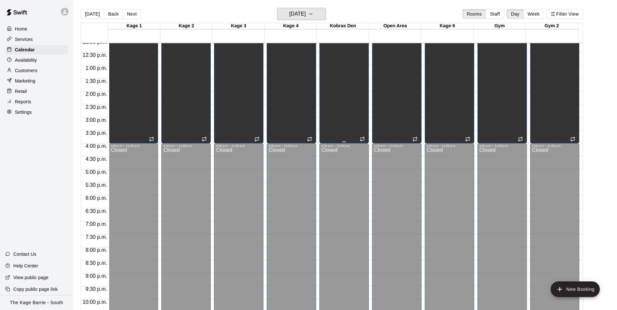
scroll to position [220, 0]
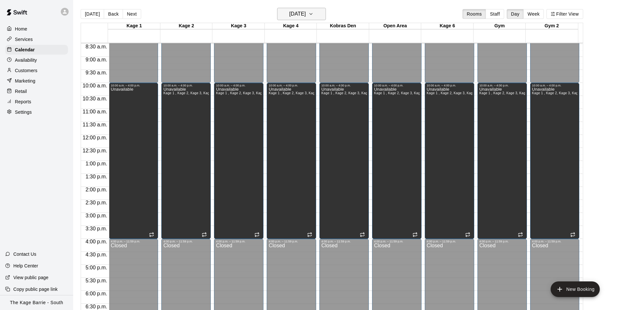
click at [306, 12] on h6 "[DATE]" at bounding box center [297, 13] width 17 height 9
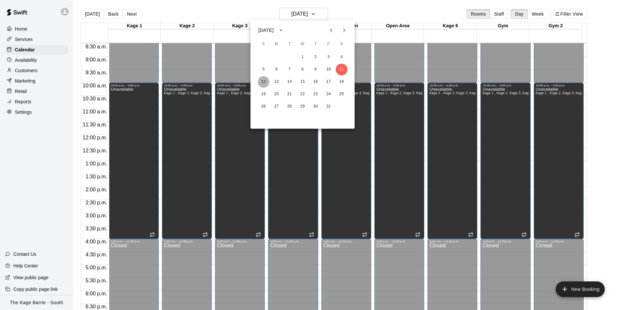
click at [263, 80] on button "12" at bounding box center [263, 82] width 12 height 12
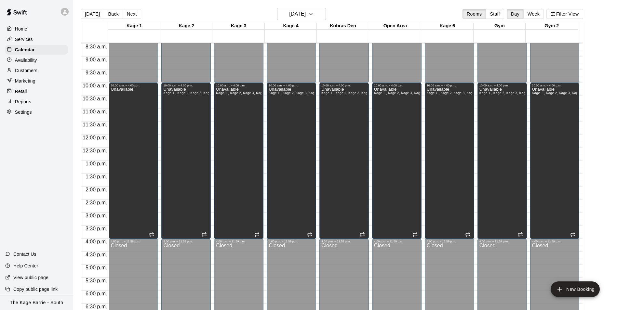
click at [26, 30] on p "Home" at bounding box center [21, 29] width 12 height 7
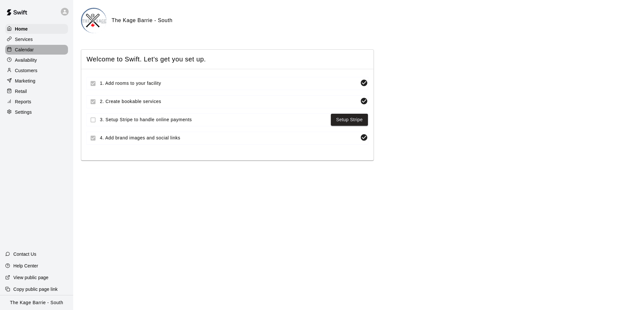
click at [32, 50] on p "Calendar" at bounding box center [24, 49] width 19 height 7
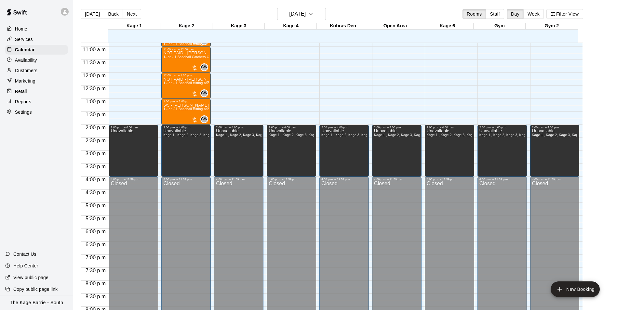
scroll to position [185, 0]
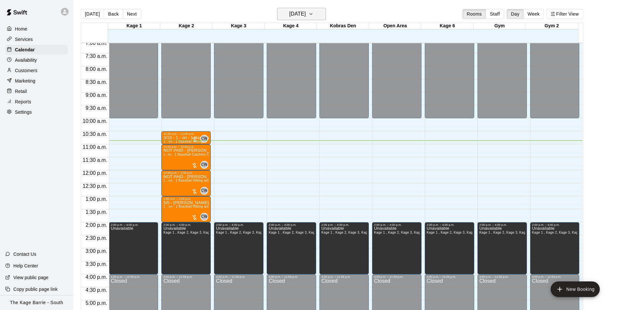
click at [306, 15] on h6 "[DATE]" at bounding box center [297, 13] width 17 height 9
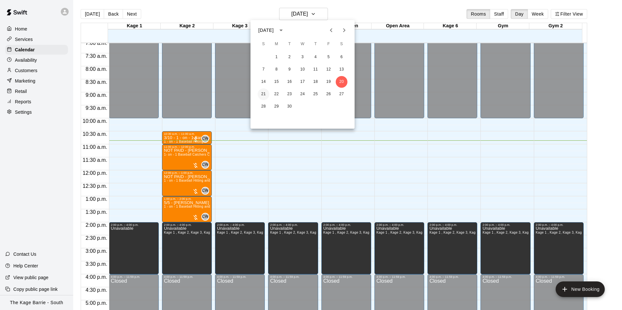
click at [263, 95] on button "21" at bounding box center [263, 94] width 12 height 12
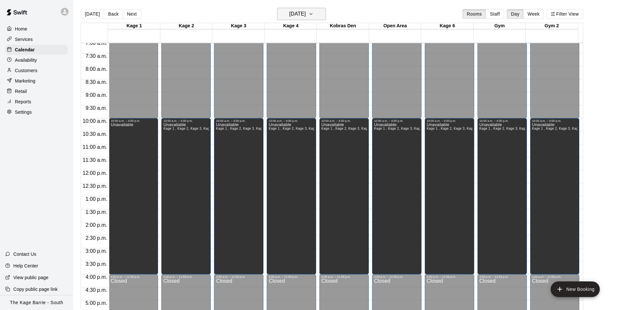
click at [306, 15] on h6 "[DATE]" at bounding box center [297, 13] width 17 height 9
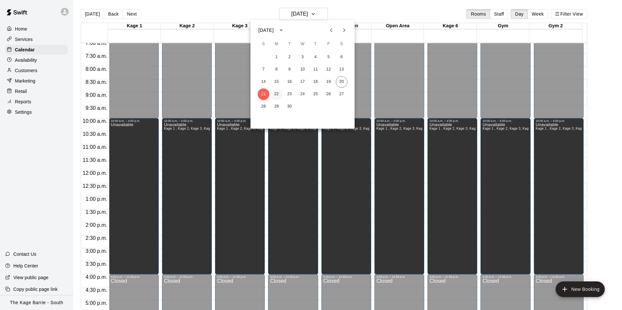
click at [277, 92] on button "22" at bounding box center [276, 94] width 12 height 12
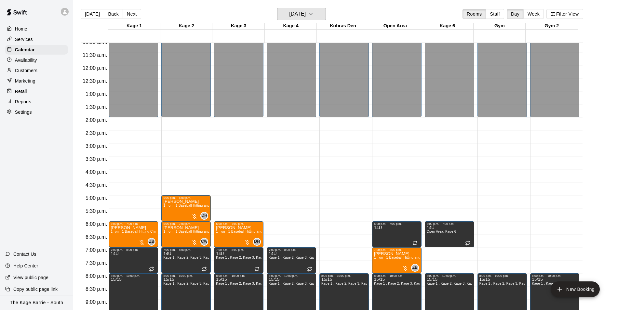
scroll to position [315, 0]
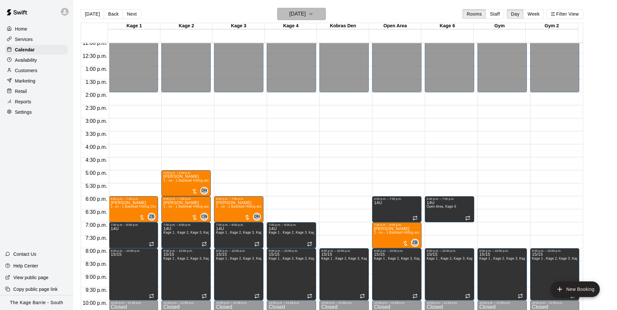
click at [306, 15] on h6 "[DATE]" at bounding box center [297, 13] width 17 height 9
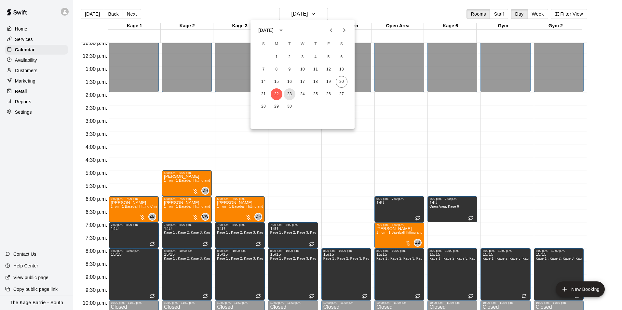
click at [293, 93] on button "23" at bounding box center [289, 94] width 12 height 12
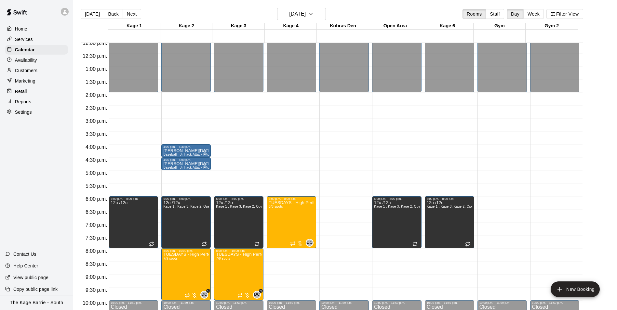
click at [25, 32] on p "Home" at bounding box center [21, 29] width 12 height 7
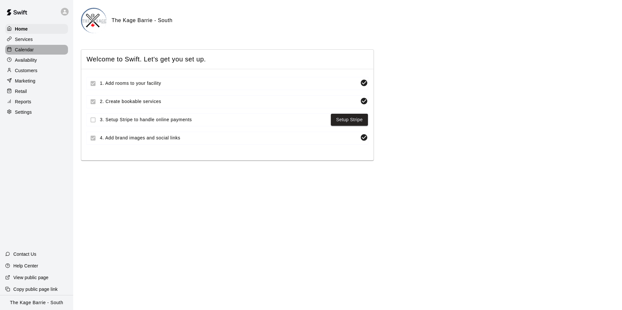
click at [30, 51] on p "Calendar" at bounding box center [24, 49] width 19 height 7
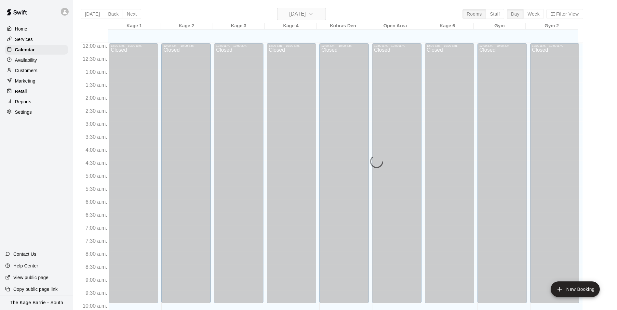
scroll to position [283, 0]
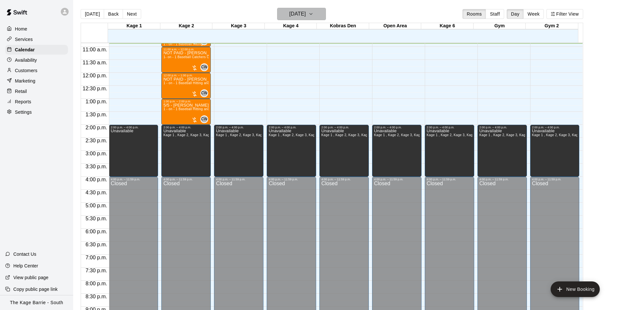
click at [306, 9] on h6 "[DATE]" at bounding box center [297, 13] width 17 height 9
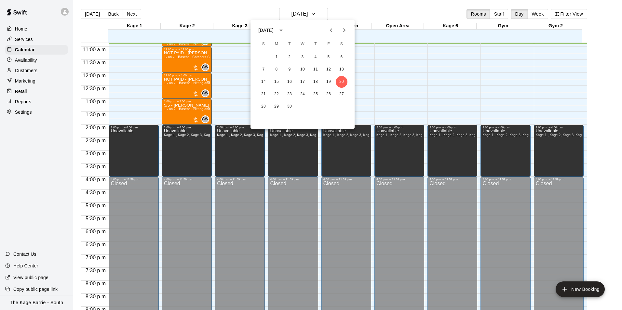
click at [330, 33] on icon "Previous month" at bounding box center [331, 30] width 8 height 8
click at [341, 33] on icon "Next month" at bounding box center [344, 30] width 8 height 8
click at [343, 32] on icon "Next month" at bounding box center [344, 30] width 2 height 4
click at [331, 33] on icon "Previous month" at bounding box center [331, 30] width 8 height 8
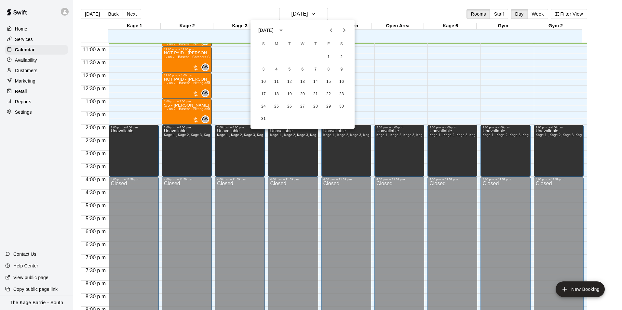
click at [362, 5] on div at bounding box center [311, 155] width 622 height 310
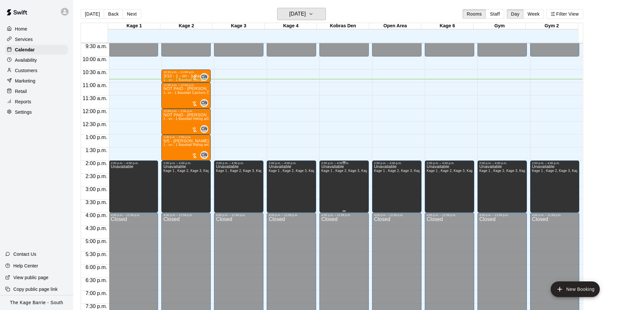
scroll to position [185, 0]
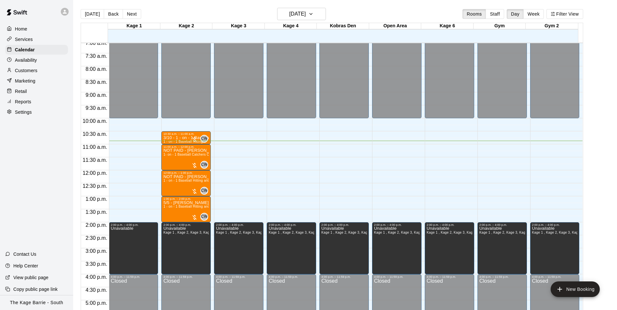
click at [190, 15] on div "[DATE] Back [DATE][DATE] Rooms Staff Day Week Filter View" at bounding box center [332, 15] width 502 height 15
click at [64, 13] on icon at bounding box center [65, 12] width 4 height 4
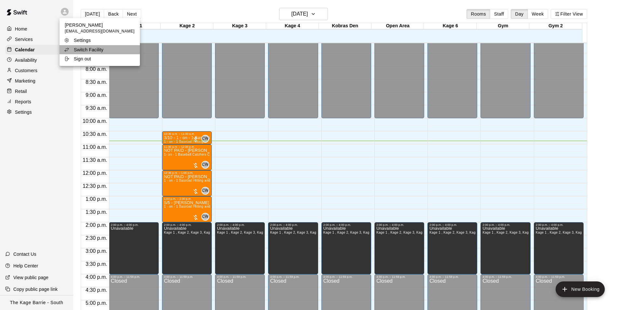
click at [112, 49] on li "Switch Facility" at bounding box center [99, 49] width 80 height 9
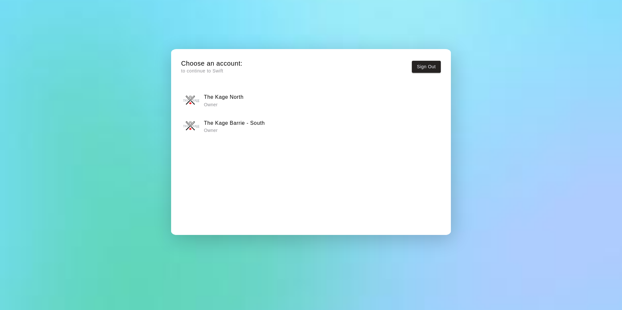
click at [251, 104] on div "The Kage North Owner" at bounding box center [310, 100] width 255 height 16
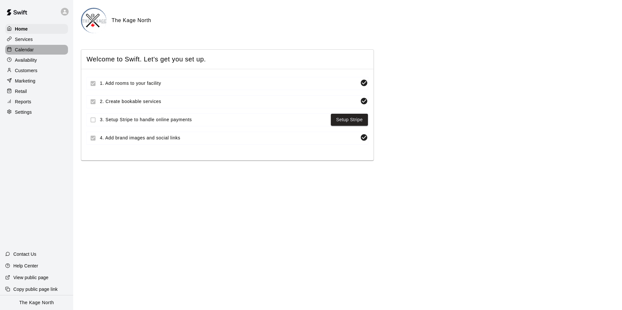
click at [18, 51] on p "Calendar" at bounding box center [24, 49] width 19 height 7
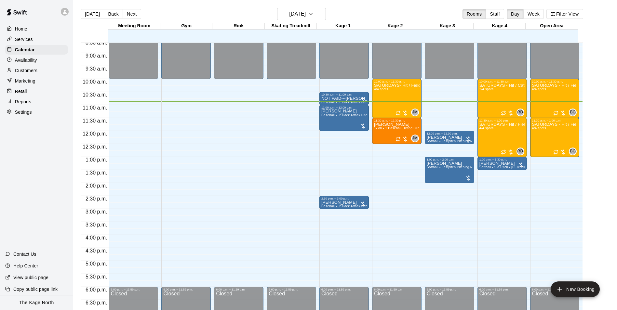
scroll to position [218, 0]
